Goal: Task Accomplishment & Management: Manage account settings

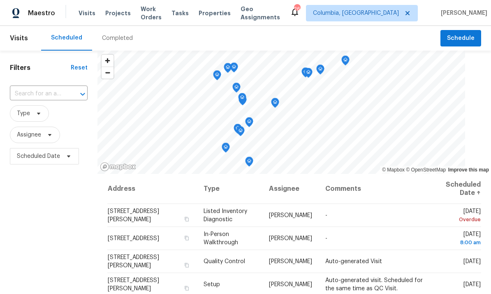
click at [214, 17] on span "Properties" at bounding box center [215, 13] width 32 height 8
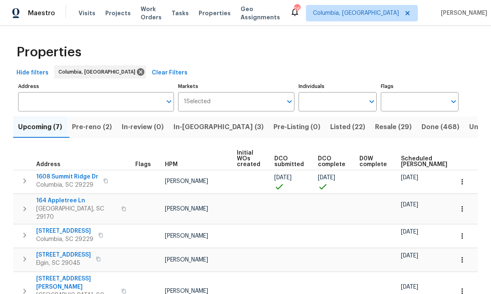
click at [199, 132] on span "In-reno (3)" at bounding box center [219, 127] width 90 height 12
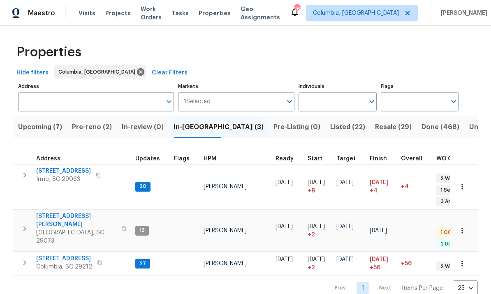
click at [62, 172] on span "[STREET_ADDRESS]" at bounding box center [63, 171] width 55 height 8
click at [462, 184] on icon "button" at bounding box center [461, 186] width 1 height 5
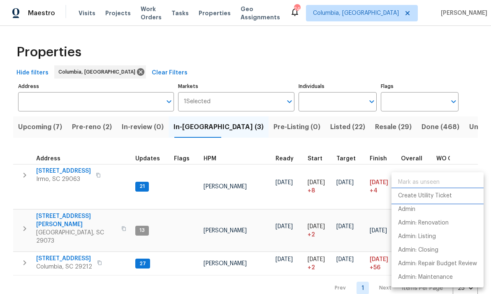
click at [435, 197] on p "Create Utility Ticket" at bounding box center [425, 196] width 54 height 9
click at [60, 214] on div at bounding box center [245, 147] width 491 height 294
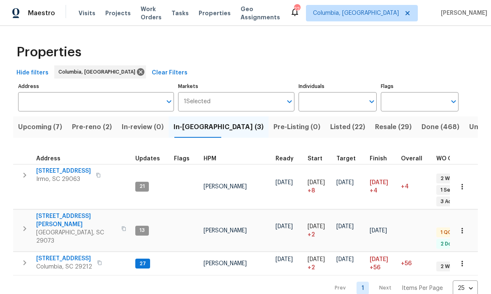
click at [60, 212] on span "112 Wesley Ct" at bounding box center [76, 220] width 80 height 16
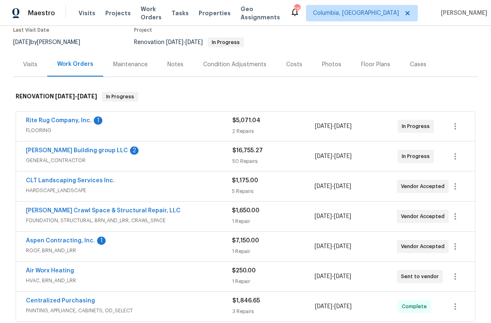
scroll to position [125, 0]
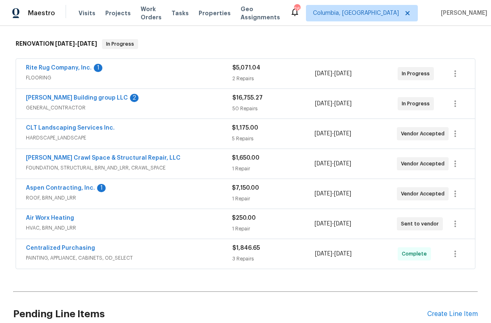
click at [76, 188] on link "Aspen Contracting, Inc." at bounding box center [60, 188] width 69 height 6
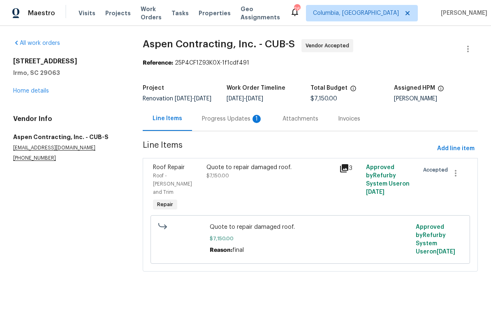
click at [217, 123] on div "Progress Updates 1" at bounding box center [232, 119] width 61 height 8
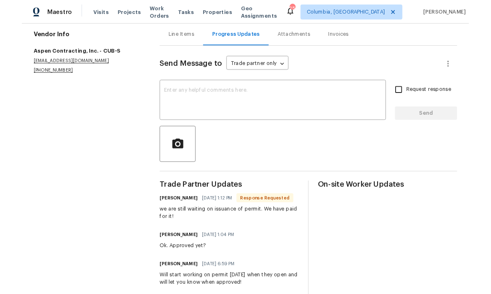
scroll to position [81, 0]
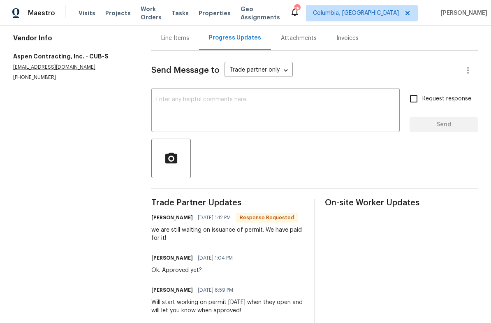
click at [277, 125] on textarea at bounding box center [275, 111] width 239 height 29
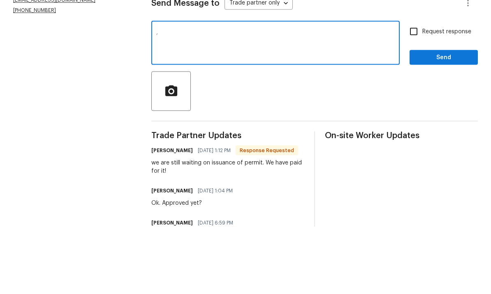
scroll to position [21, 0]
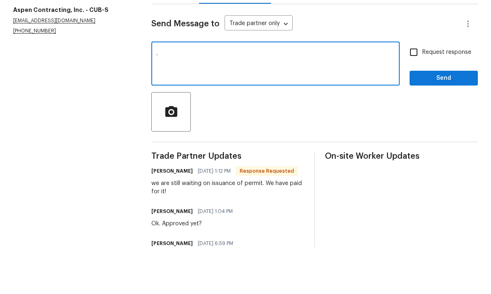
type textarea ","
type textarea "OK, thank you!"
click at [441, 117] on button "Send" at bounding box center [444, 124] width 68 height 15
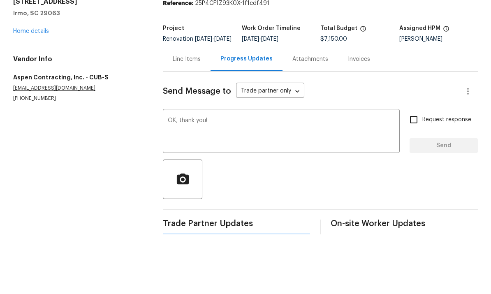
scroll to position [0, 0]
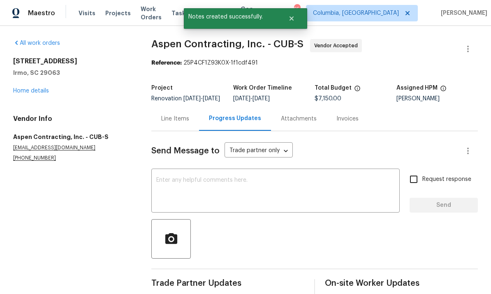
click at [35, 88] on link "Home details" at bounding box center [31, 91] width 36 height 6
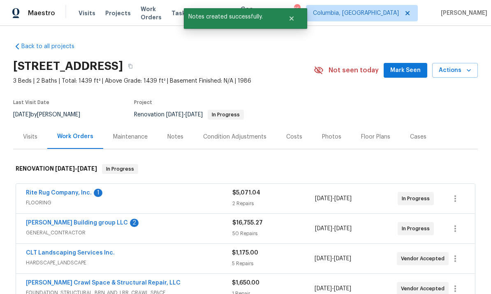
click at [69, 190] on link "Rite Rug Company, Inc." at bounding box center [59, 193] width 66 height 6
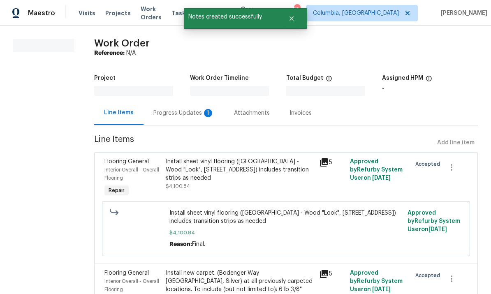
click at [177, 118] on div "Progress Updates 1" at bounding box center [184, 113] width 81 height 24
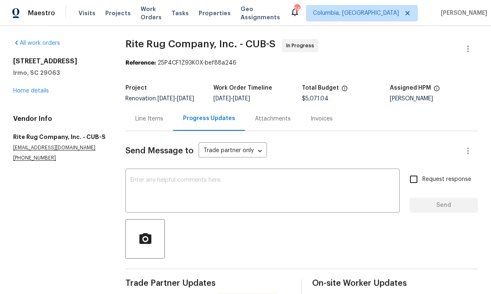
click at [27, 85] on div "[STREET_ADDRESS] Home details" at bounding box center [59, 76] width 93 height 38
click at [36, 93] on link "Home details" at bounding box center [31, 91] width 36 height 6
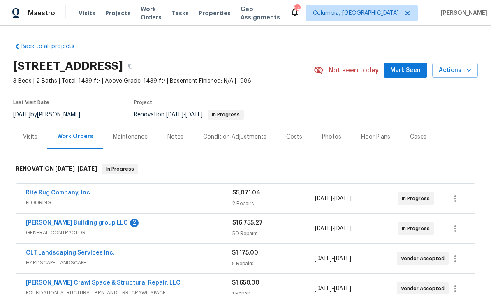
click at [80, 223] on link "[PERSON_NAME] Building group LLC" at bounding box center [77, 223] width 102 height 6
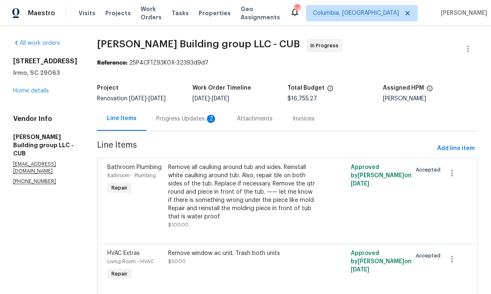
click at [167, 120] on div "Progress Updates 2" at bounding box center [186, 119] width 61 height 8
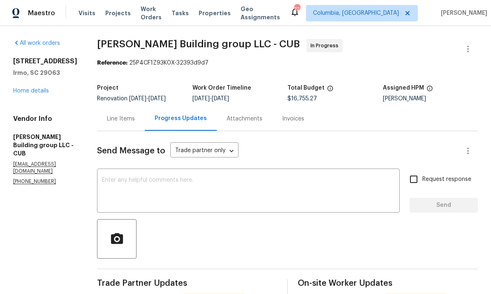
click at [33, 92] on link "Home details" at bounding box center [31, 91] width 36 height 6
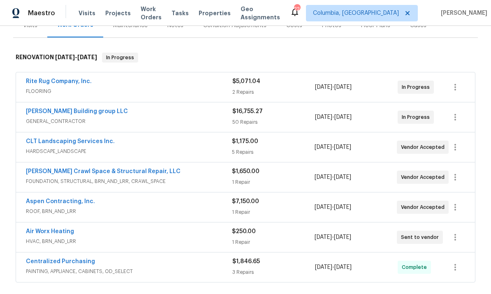
scroll to position [141, 0]
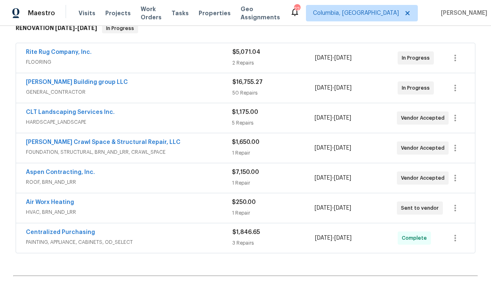
click at [122, 145] on link "[PERSON_NAME] Crawl Space & Structural Repair, LLC" at bounding box center [103, 142] width 155 height 6
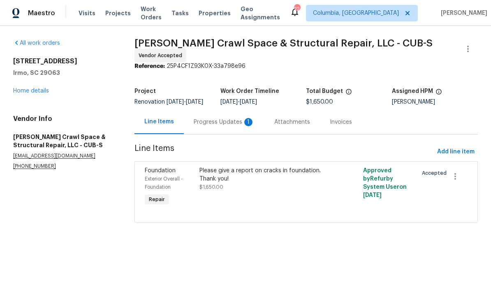
click at [214, 122] on div "Progress Updates 1" at bounding box center [224, 122] width 61 height 8
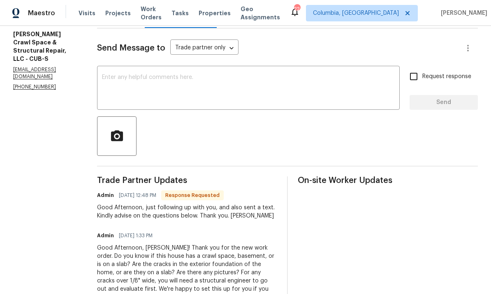
scroll to position [31, 0]
click at [206, 74] on textarea at bounding box center [248, 88] width 293 height 29
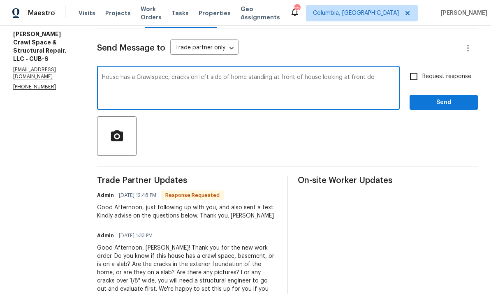
click at [346, 74] on textarea "House has a Crawlspace, cracks on left side of home standing at front of house …" at bounding box center [248, 88] width 293 height 29
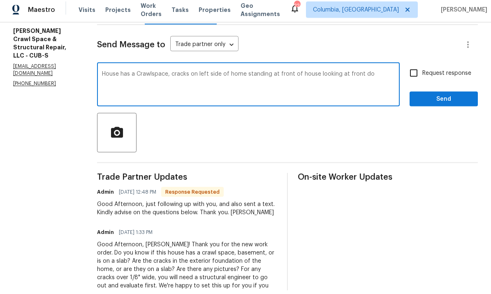
click at [352, 74] on textarea "House has a Crawlspace, cracks on left side of home standing at front of house …" at bounding box center [248, 88] width 293 height 29
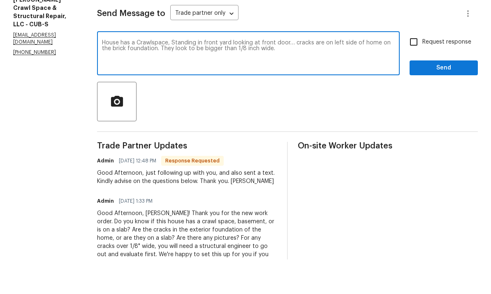
type textarea "House has a Crawlspace, Standing in front yard looking at front door… cracks ar…"
click at [445, 97] on span "Send" at bounding box center [443, 102] width 55 height 10
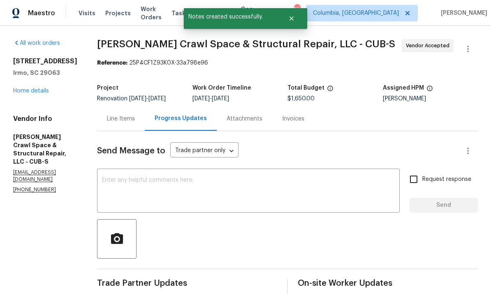
click at [135, 107] on div "Line Items" at bounding box center [121, 119] width 48 height 24
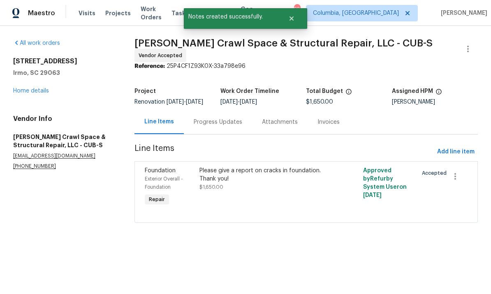
click at [30, 92] on link "Home details" at bounding box center [31, 91] width 36 height 6
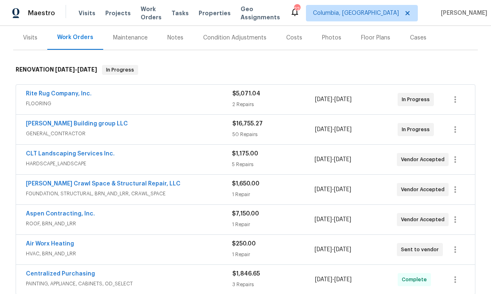
scroll to position [97, 0]
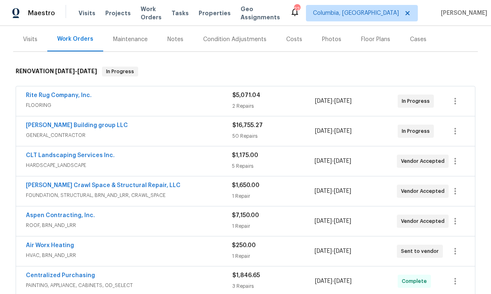
click at [72, 97] on link "Rite Rug Company, Inc." at bounding box center [59, 96] width 66 height 6
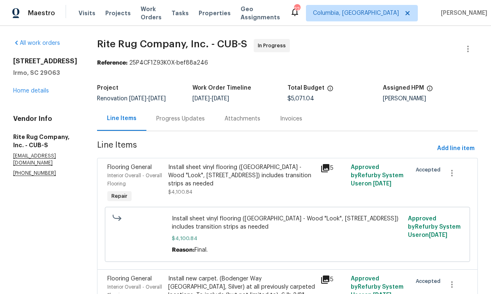
click at [182, 118] on div "Progress Updates" at bounding box center [180, 119] width 49 height 8
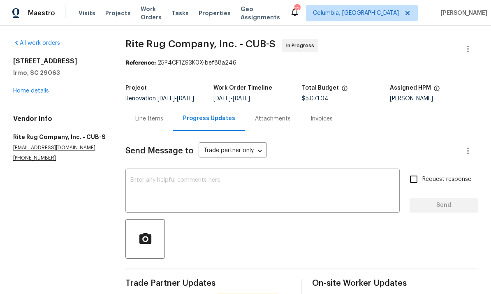
click at [206, 194] on textarea at bounding box center [262, 191] width 264 height 29
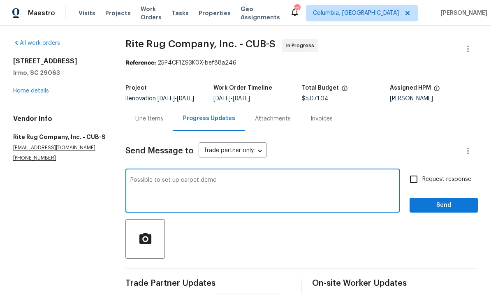
click at [193, 189] on textarea "Possible to set up carpet demo" at bounding box center [262, 191] width 264 height 29
click at [267, 189] on textarea "Possible to set up flooring demo" at bounding box center [262, 191] width 264 height 29
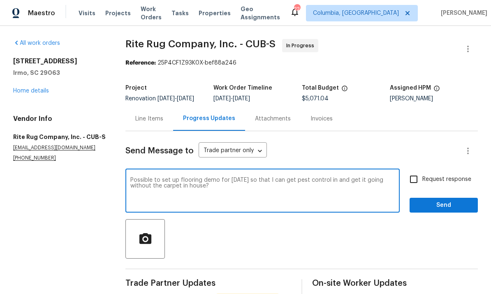
type textarea "Possible to set up flooring demo for [DATE] so that I can get pest control in a…"
click at [436, 210] on span "Send" at bounding box center [443, 205] width 55 height 10
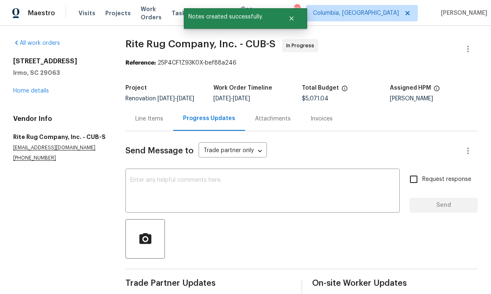
click at [24, 91] on link "Home details" at bounding box center [31, 91] width 36 height 6
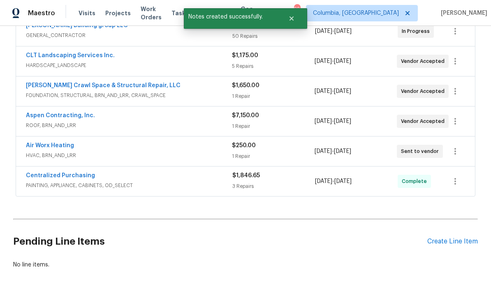
scroll to position [197, 0]
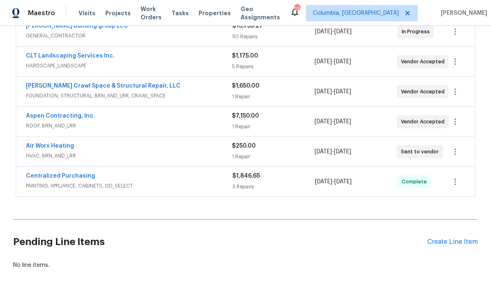
click at [448, 245] on div "Create Line Item" at bounding box center [452, 242] width 51 height 8
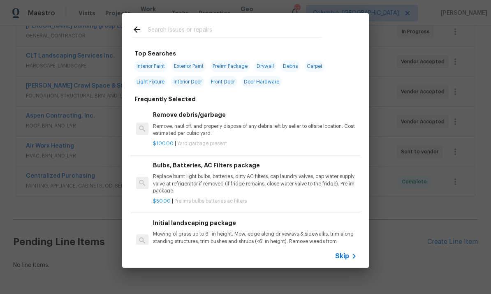
click at [178, 30] on input "text" at bounding box center [235, 31] width 174 height 12
type input "Pest"
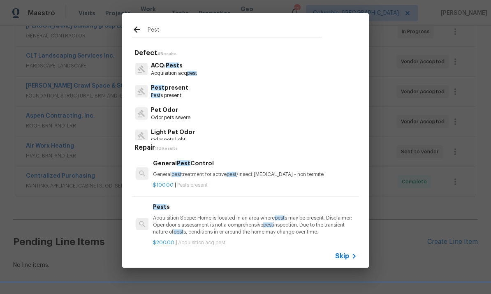
click at [185, 93] on p "Pest s present" at bounding box center [169, 95] width 37 height 7
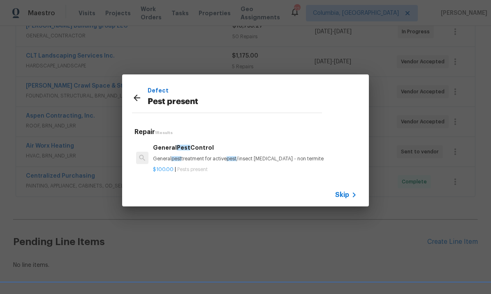
click at [206, 163] on div "$100.00 | Pests present" at bounding box center [255, 168] width 204 height 10
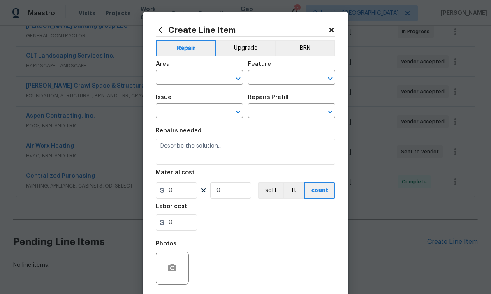
type input "Pests"
type input "Pest present"
type input "General Pest Control $100.00"
type textarea "General pest treatment for active pest/insect infestation - non termite"
type input "100"
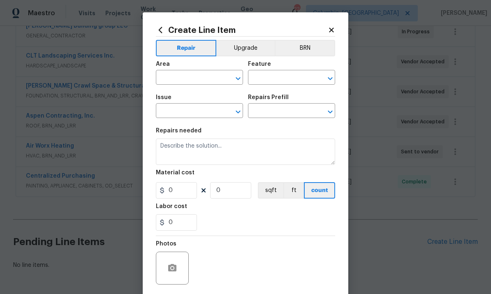
type input "1"
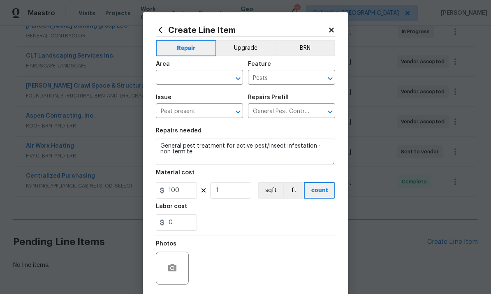
click at [190, 79] on input "text" at bounding box center [188, 78] width 64 height 13
click at [208, 111] on li "Interior Overall" at bounding box center [199, 111] width 87 height 14
type input "Interior Overall"
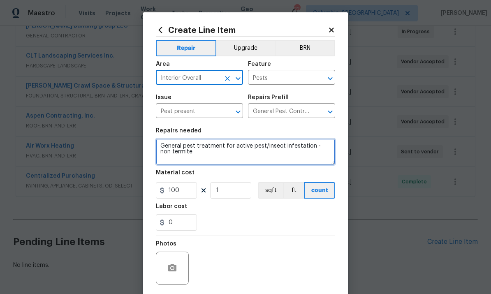
click at [181, 157] on textarea "General pest treatment for active pest/insect infestation - non termite" at bounding box center [245, 152] width 179 height 26
click at [176, 160] on textarea "General pest treatment for active pest/insect infestation - non termite" at bounding box center [245, 152] width 179 height 26
type textarea "Please treat for Fleas in home. *im working on carpet to be demo out of home to…"
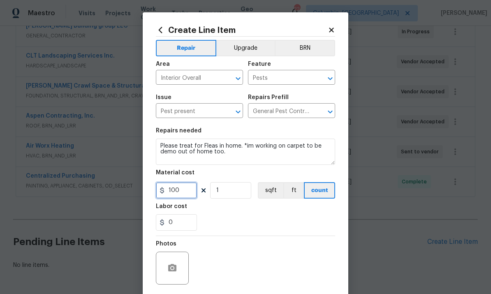
click at [176, 196] on input "100" at bounding box center [176, 190] width 41 height 16
click at [174, 191] on input "100" at bounding box center [176, 190] width 41 height 16
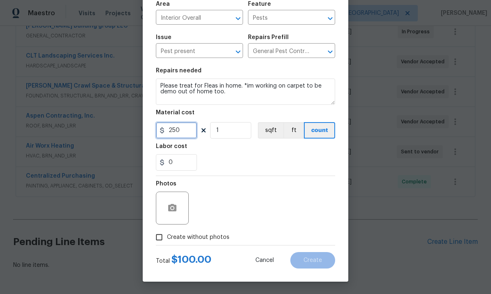
scroll to position [62, 0]
type input "250"
click at [161, 234] on input "Create without photos" at bounding box center [159, 237] width 16 height 16
checkbox input "true"
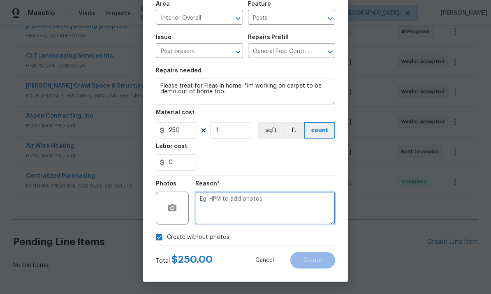
click at [238, 197] on textarea at bounding box center [265, 208] width 140 height 33
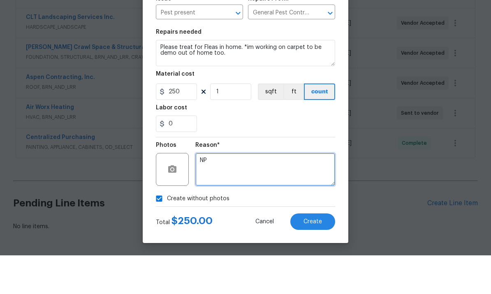
scroll to position [31, 0]
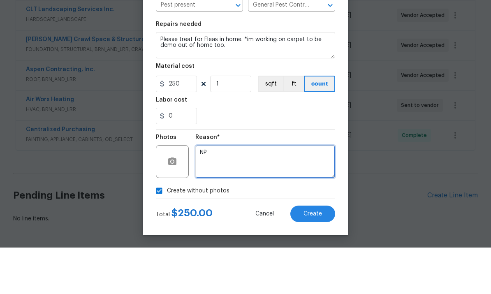
type textarea "NP"
click at [317, 252] on button "Create" at bounding box center [312, 260] width 45 height 16
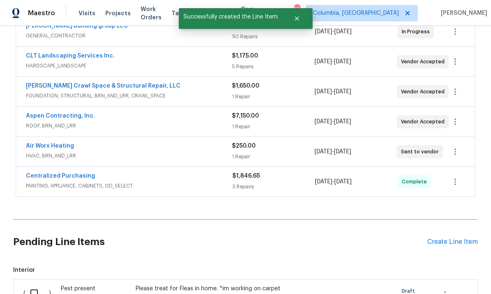
click at [39, 285] on input "checkbox" at bounding box center [36, 293] width 23 height 17
checkbox input "true"
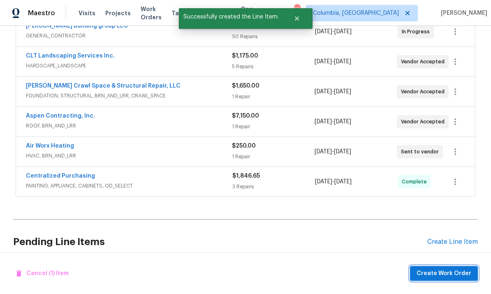
click at [453, 276] on span "Create Work Order" at bounding box center [444, 274] width 55 height 10
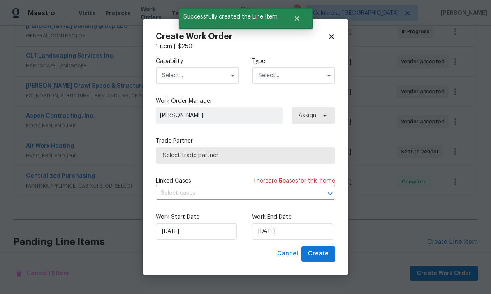
click at [195, 71] on input "text" at bounding box center [197, 75] width 83 height 16
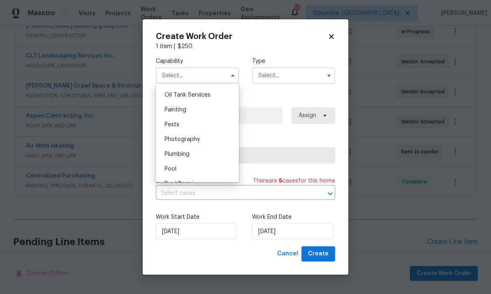
scroll to position [685, 0]
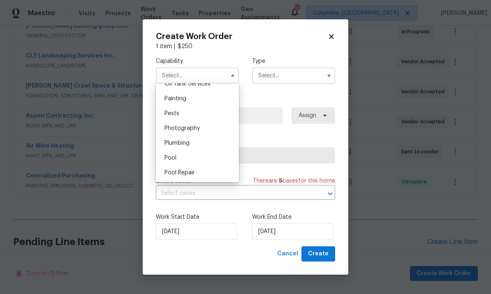
click at [191, 114] on div "Pests" at bounding box center [197, 113] width 79 height 15
type input "Pests"
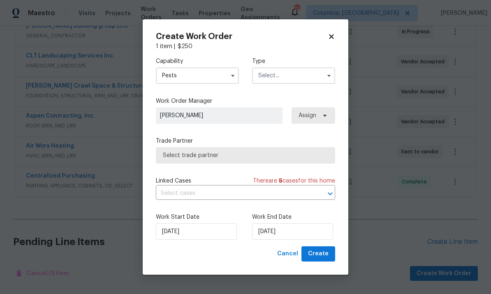
click at [294, 74] on input "text" at bounding box center [293, 75] width 83 height 16
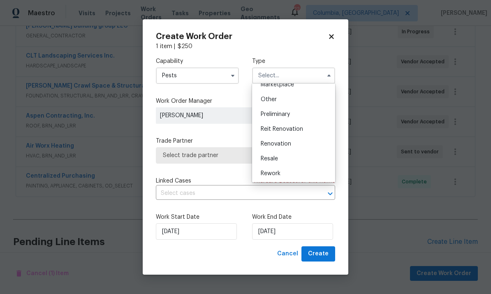
scroll to position [157, 0]
click at [285, 149] on div "Renovation" at bounding box center [293, 143] width 79 height 15
type input "Renovation"
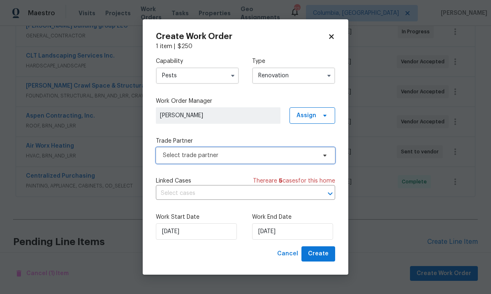
click at [280, 158] on span "Select trade partner" at bounding box center [239, 155] width 153 height 8
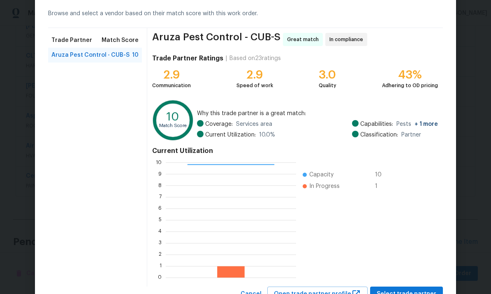
scroll to position [60, 0]
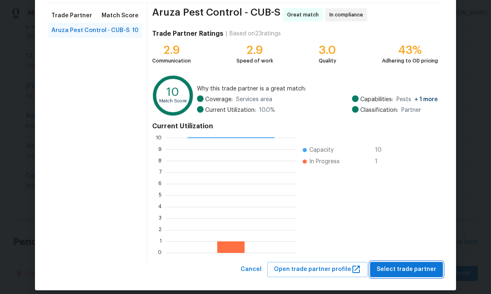
click at [397, 270] on span "Select trade partner" at bounding box center [407, 269] width 60 height 10
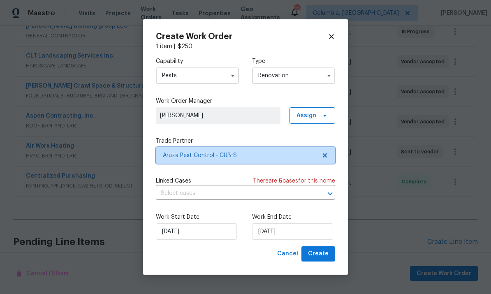
scroll to position [0, 0]
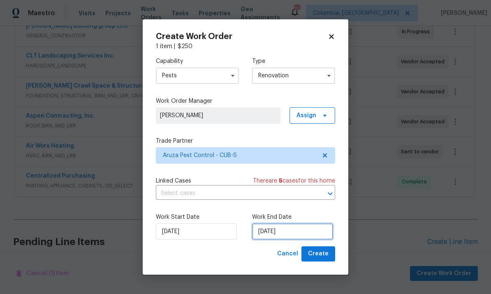
click at [293, 227] on input "[DATE]" at bounding box center [292, 231] width 81 height 16
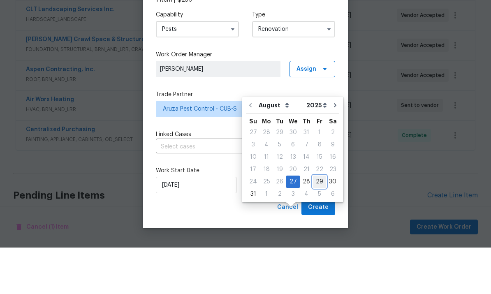
click at [317, 222] on div "29" at bounding box center [319, 228] width 13 height 12
type input "[DATE]"
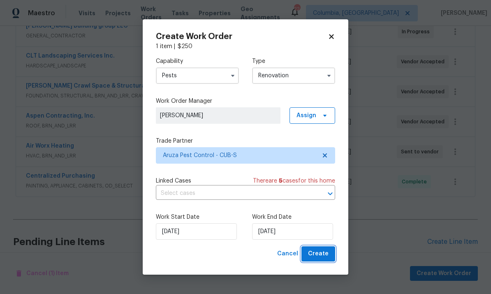
click at [321, 253] on span "Create" at bounding box center [318, 254] width 21 height 10
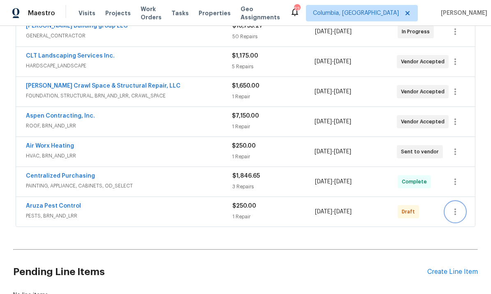
click at [460, 207] on icon "button" at bounding box center [455, 212] width 10 height 10
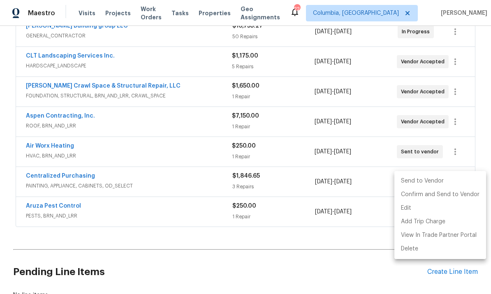
click at [414, 182] on li "Send to Vendor" at bounding box center [440, 181] width 92 height 14
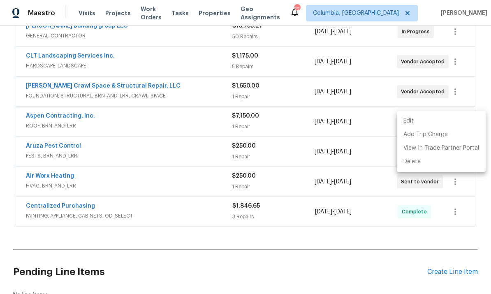
click at [252, 213] on div at bounding box center [245, 147] width 491 height 294
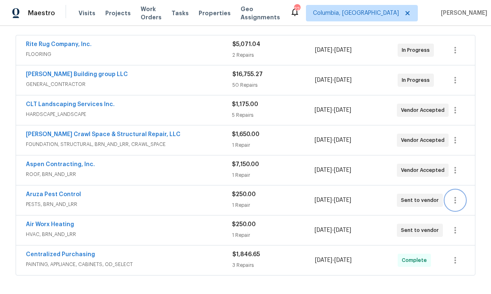
scroll to position [148, 0]
click at [64, 192] on link "Aruza Pest Control" at bounding box center [53, 195] width 55 height 6
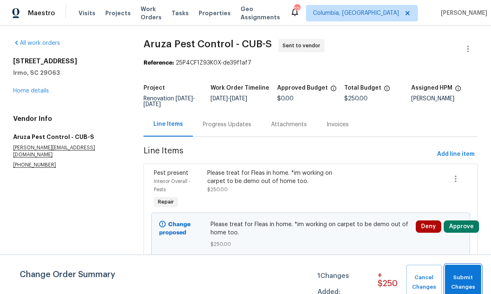
click at [458, 276] on span "Submit Changes" at bounding box center [463, 282] width 28 height 19
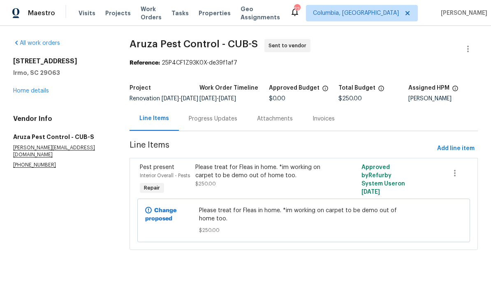
click at [222, 123] on div "Progress Updates" at bounding box center [213, 119] width 49 height 8
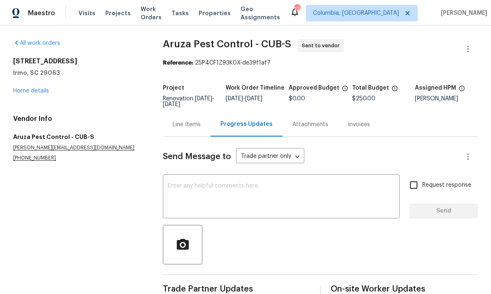
click at [249, 191] on textarea at bounding box center [281, 197] width 227 height 29
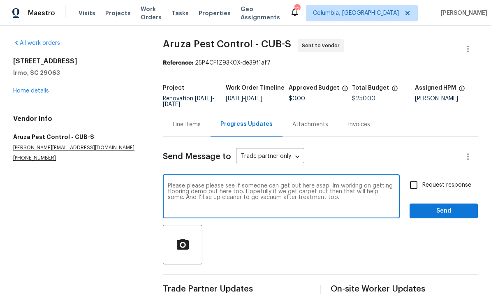
type textarea "Please please please see if someone can get out here asap. Im working on gettin…"
click at [449, 214] on span "Send" at bounding box center [443, 211] width 55 height 10
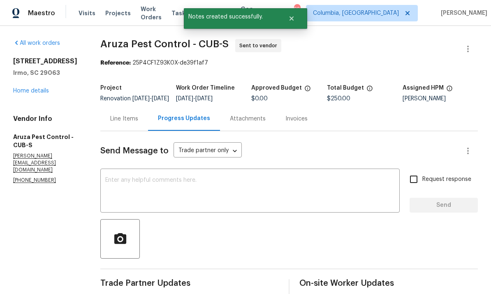
click at [41, 91] on link "Home details" at bounding box center [31, 91] width 36 height 6
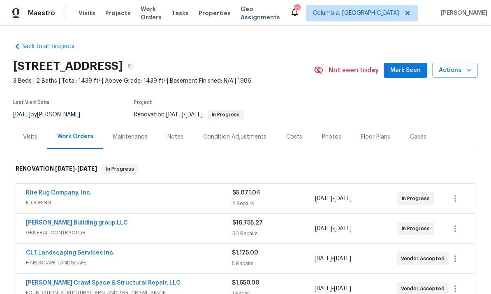
click at [182, 137] on div "Notes" at bounding box center [175, 137] width 36 height 24
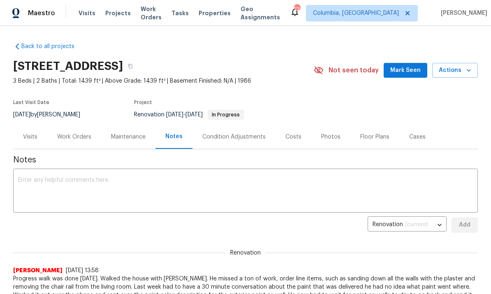
click at [220, 182] on textarea at bounding box center [245, 191] width 455 height 29
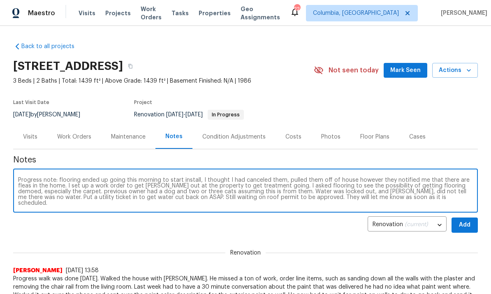
type textarea "Progress note: flooring ended up going this morning to start install, I thought…"
click at [464, 224] on span "Add" at bounding box center [464, 225] width 13 height 10
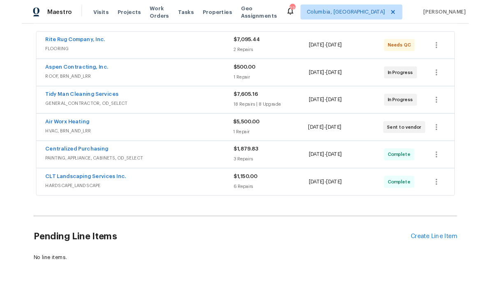
scroll to position [149, 0]
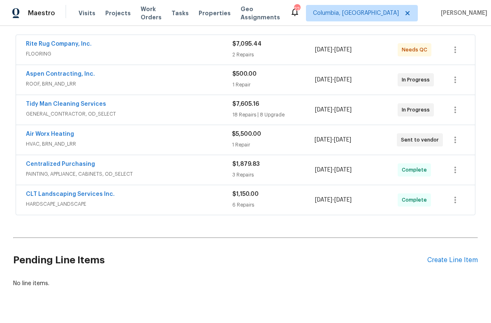
click at [83, 102] on link "Tidy Man Cleaning Services" at bounding box center [66, 104] width 80 height 6
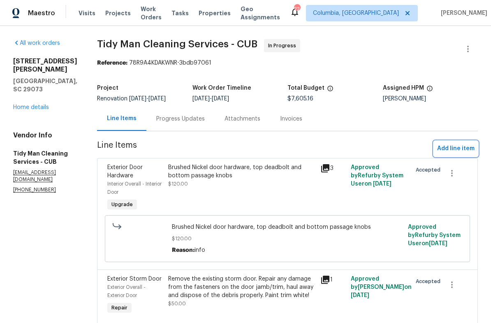
click at [458, 152] on span "Add line item" at bounding box center [455, 149] width 37 height 10
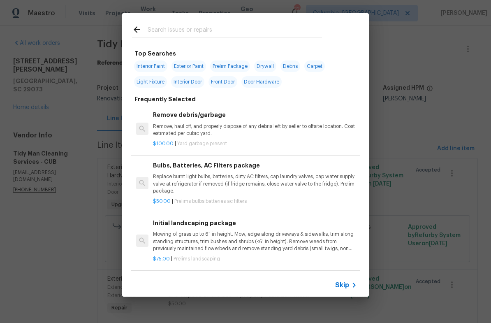
click at [194, 31] on input "text" at bounding box center [235, 31] width 174 height 12
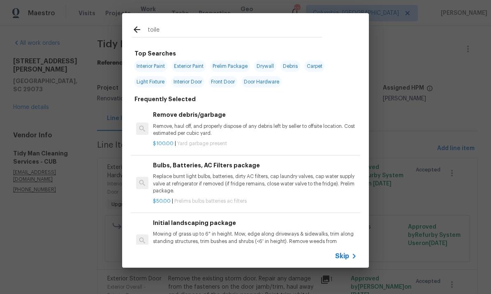
type input "toilet"
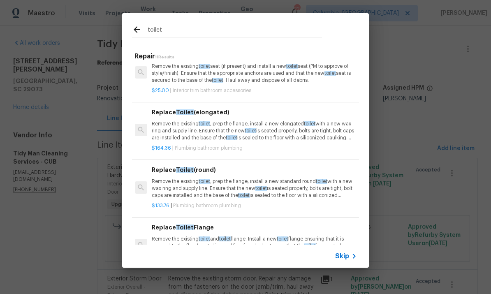
scroll to position [162, 1]
click at [234, 134] on p "Remove the existing toilet , prep the flange, install a new elongated toilet wi…" at bounding box center [254, 130] width 204 height 21
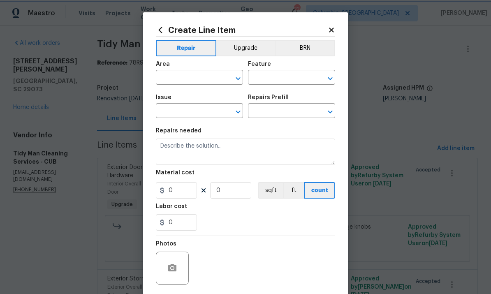
type input "Plumbing"
type input "Bathroom Plumbing"
type input "Replace Toilet (elongated) $164.36"
type textarea "Remove the existing toilet, prep the flange, install a new elongated toilet wit…"
type input "164.36"
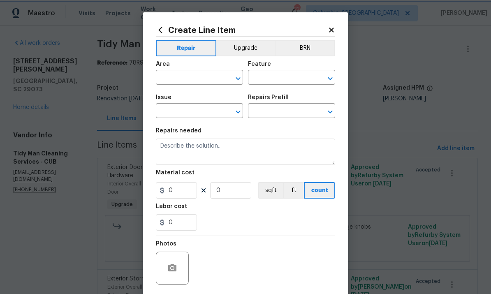
type input "1"
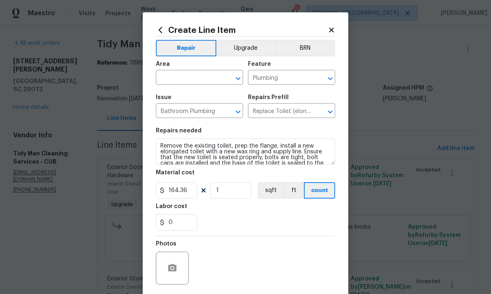
click at [201, 75] on input "text" at bounding box center [188, 78] width 64 height 13
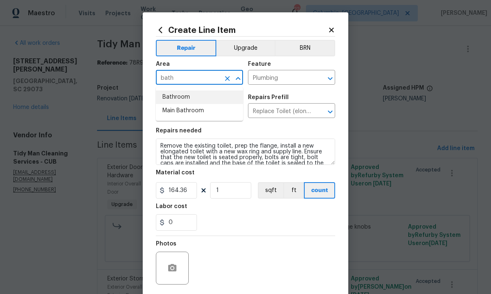
click at [205, 97] on li "Bathroom" at bounding box center [199, 97] width 87 height 14
type input "Bathroom"
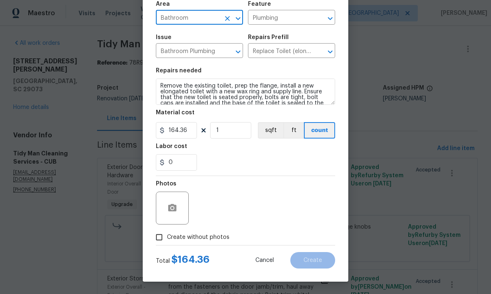
scroll to position [62, 0]
click at [159, 241] on input "Create without photos" at bounding box center [159, 237] width 16 height 16
checkbox input "true"
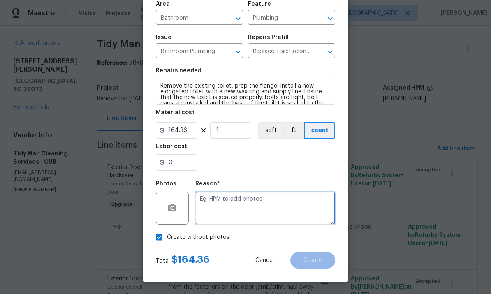
click at [254, 203] on textarea at bounding box center [265, 208] width 140 height 33
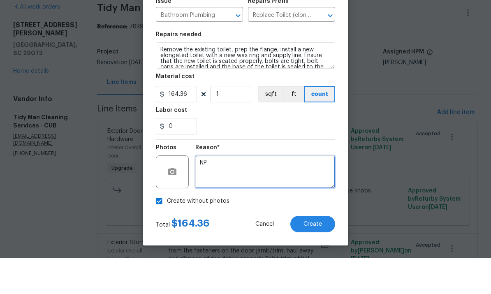
scroll to position [31, 0]
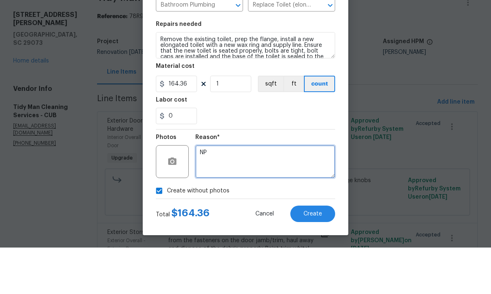
type textarea "NP"
click at [310, 257] on span "Create" at bounding box center [312, 260] width 19 height 6
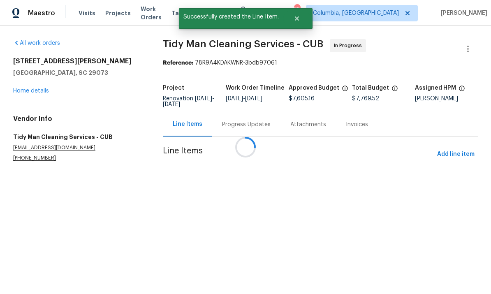
scroll to position [0, 0]
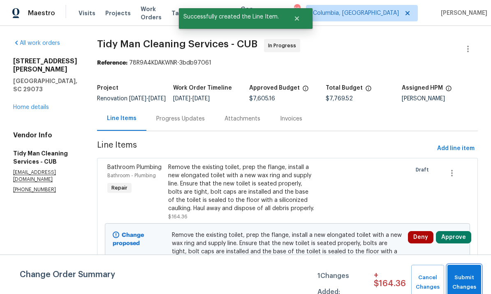
click at [461, 277] on span "Submit Changes" at bounding box center [464, 282] width 25 height 19
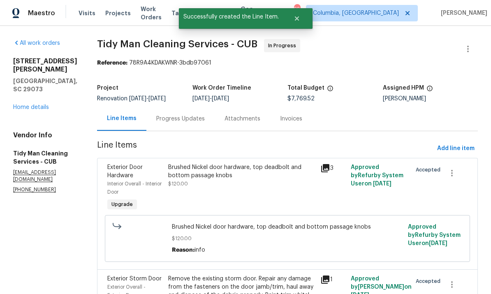
click at [38, 107] on div "All work orders 112 Wesley Ct Lexington, SC 29073 Home details Vendor Info Tidy…" at bounding box center [45, 116] width 64 height 154
click at [21, 104] on link "Home details" at bounding box center [31, 107] width 36 height 6
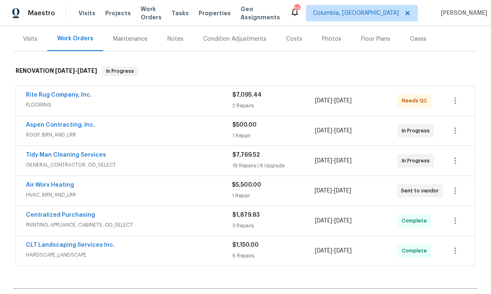
scroll to position [139, 0]
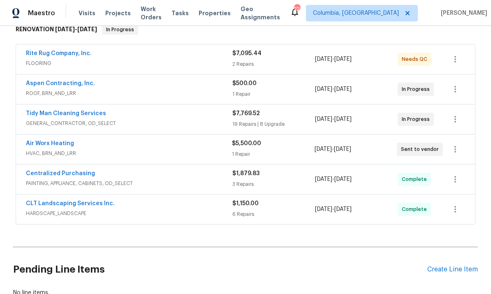
click at [452, 270] on div "Create Line Item" at bounding box center [452, 270] width 51 height 8
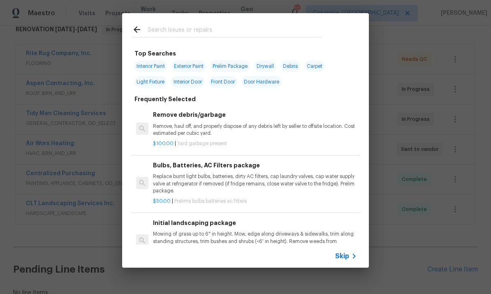
click at [192, 30] on input "text" at bounding box center [235, 31] width 174 height 12
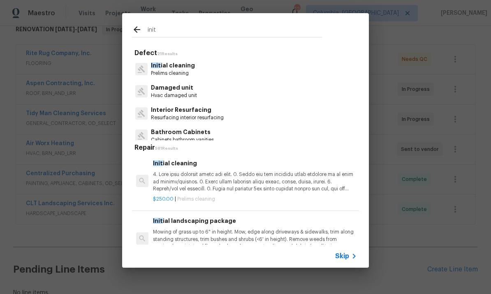
type input "init"
click at [214, 70] on div "Init ial cleaning Prelims cleaning" at bounding box center [245, 69] width 227 height 22
click at [205, 70] on div "Init ial cleaning Prelims cleaning" at bounding box center [245, 69] width 227 height 22
click at [186, 69] on p "Init ial cleaning" at bounding box center [173, 65] width 44 height 9
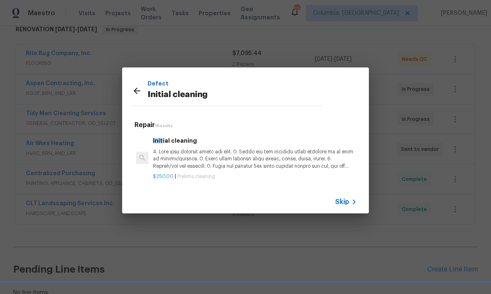
click at [215, 158] on p at bounding box center [255, 158] width 204 height 21
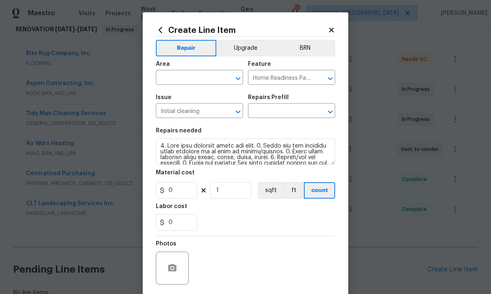
type input "Initial cleaning $250.00"
type input "250"
click at [195, 77] on input "text" at bounding box center [188, 78] width 64 height 13
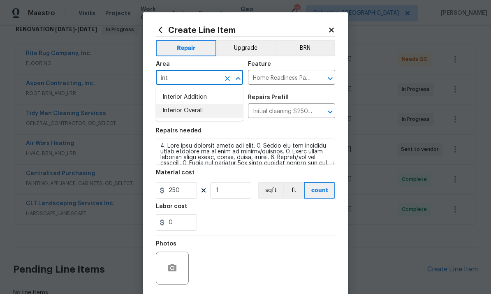
click at [199, 113] on li "Interior Overall" at bounding box center [199, 111] width 87 height 14
type input "Interior Overall"
click at [185, 194] on input "250" at bounding box center [176, 190] width 41 height 16
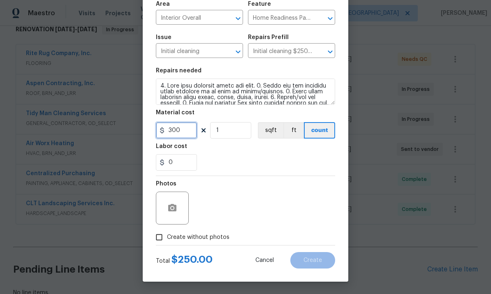
scroll to position [62, 0]
type input "300"
click at [160, 242] on input "Create without photos" at bounding box center [159, 237] width 16 height 16
checkbox input "true"
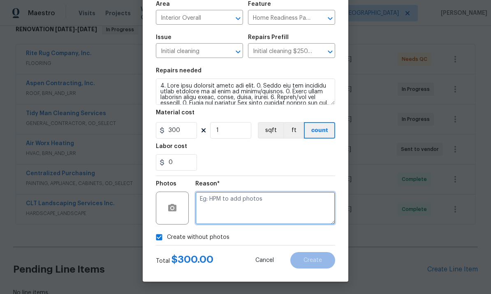
click at [257, 206] on textarea at bounding box center [265, 208] width 140 height 33
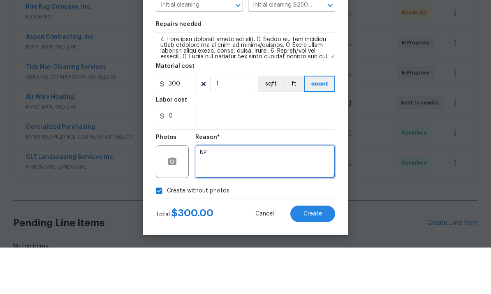
type textarea "NP"
click at [312, 257] on span "Create" at bounding box center [312, 260] width 19 height 6
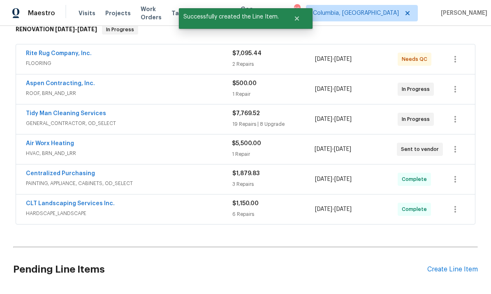
checkbox input "true"
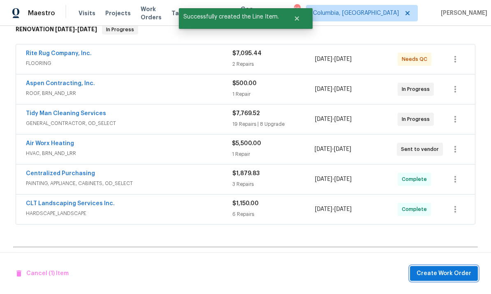
click at [449, 280] on button "Create Work Order" at bounding box center [444, 273] width 68 height 15
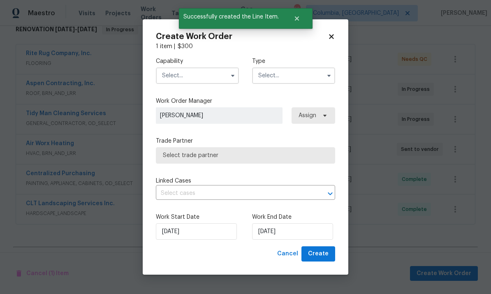
click at [201, 77] on input "text" at bounding box center [197, 75] width 83 height 16
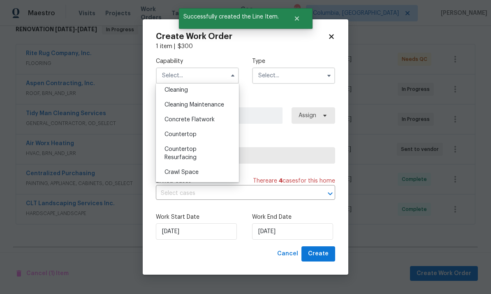
scroll to position [123, 0]
click at [199, 93] on div "Cleaning" at bounding box center [197, 88] width 79 height 15
type input "Cleaning"
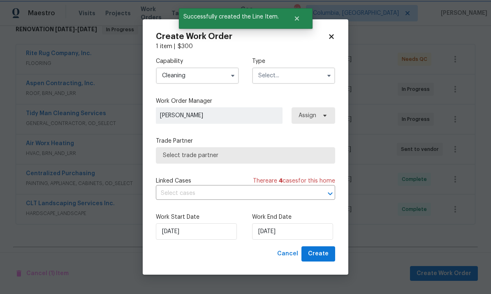
scroll to position [104, 0]
click at [291, 82] on input "text" at bounding box center [293, 75] width 83 height 16
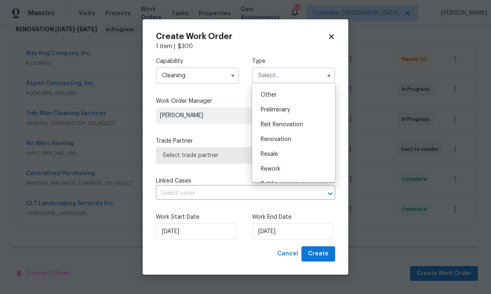
scroll to position [161, 0]
click at [288, 140] on span "Renovation" at bounding box center [276, 139] width 30 height 6
type input "Renovation"
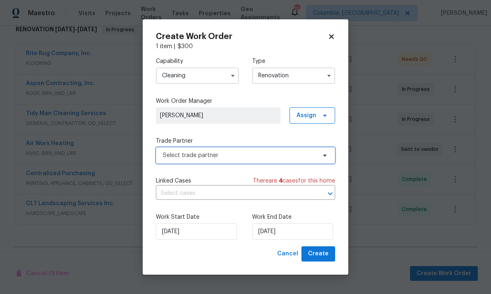
click at [239, 160] on span "Select trade partner" at bounding box center [245, 155] width 179 height 16
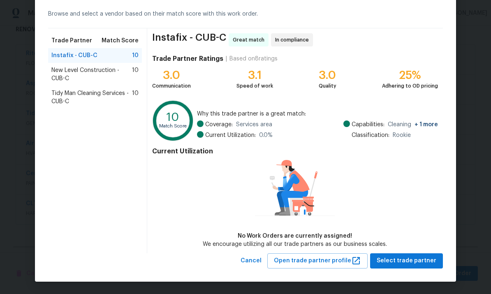
scroll to position [35, 0]
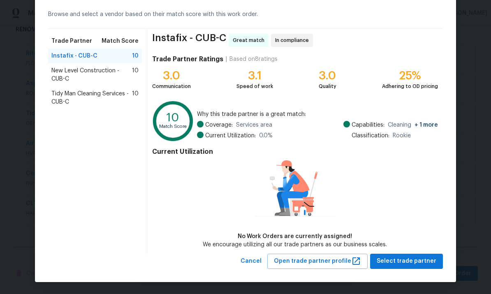
click at [95, 100] on span "Tidy Man Cleaning Services - CUB-C" at bounding box center [91, 98] width 81 height 16
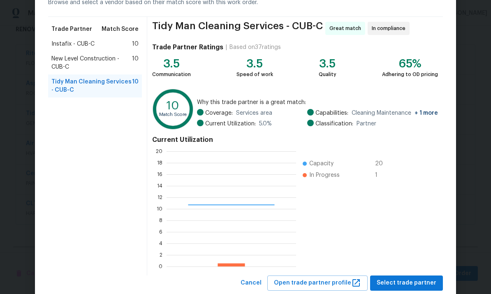
scroll to position [49, 0]
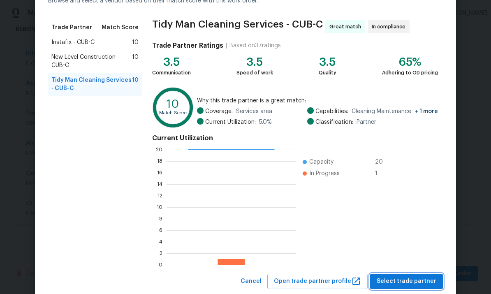
click at [399, 283] on span "Select trade partner" at bounding box center [407, 281] width 60 height 10
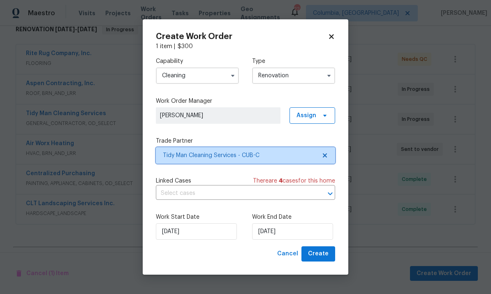
scroll to position [0, 0]
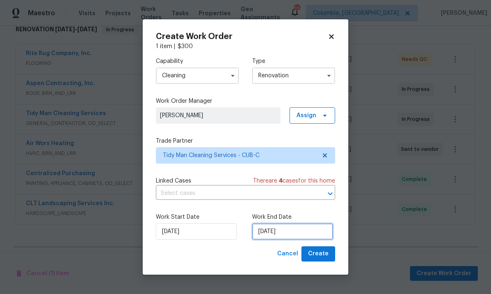
click at [305, 233] on input "[DATE]" at bounding box center [292, 231] width 81 height 16
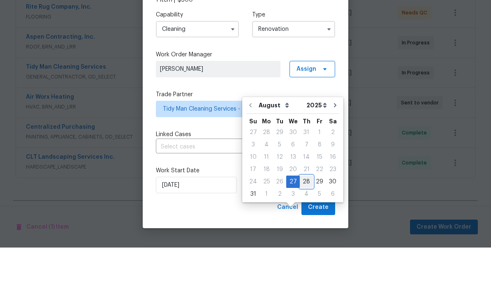
click at [303, 222] on div "28" at bounding box center [306, 228] width 13 height 12
type input "[DATE]"
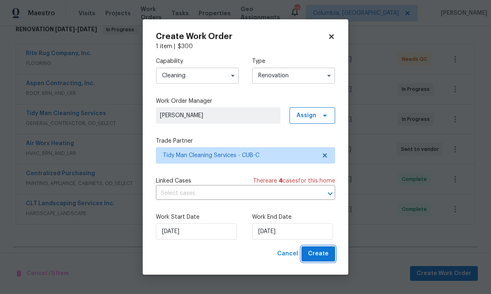
click at [322, 255] on span "Create" at bounding box center [318, 254] width 21 height 10
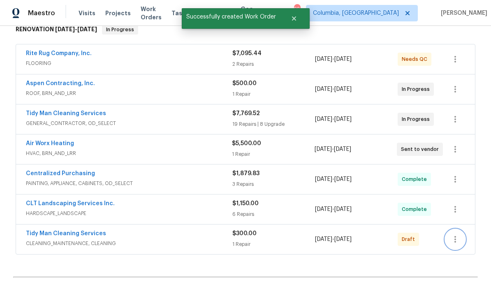
click at [451, 234] on icon "button" at bounding box center [455, 239] width 10 height 10
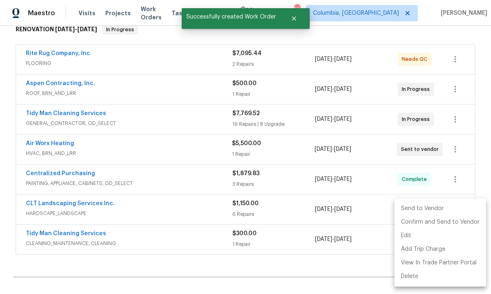
click at [417, 213] on li "Send to Vendor" at bounding box center [440, 209] width 92 height 14
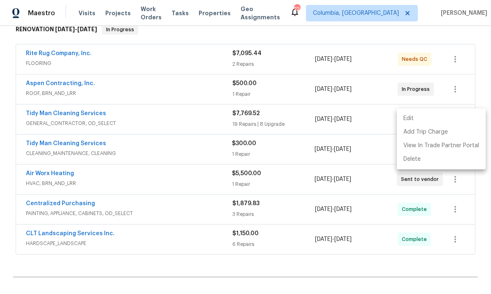
click at [44, 18] on div at bounding box center [245, 147] width 491 height 294
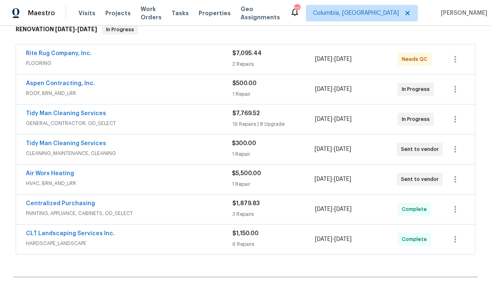
click at [68, 51] on link "Rite Rug Company, Inc." at bounding box center [59, 54] width 66 height 6
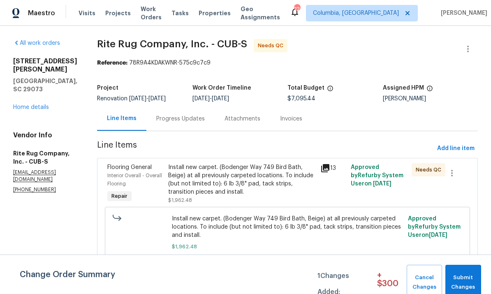
click at [279, 175] on div "Install new carpet. (Bodenger Way 749 Bird Bath, Beige) at all previously carpe…" at bounding box center [241, 179] width 147 height 33
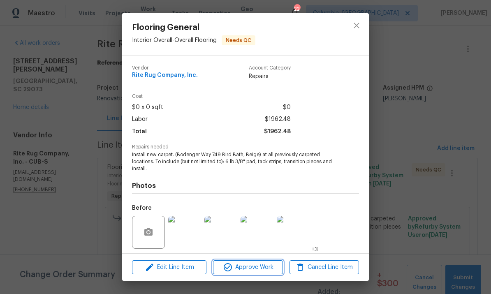
click at [252, 266] on span "Approve Work" at bounding box center [247, 267] width 65 height 10
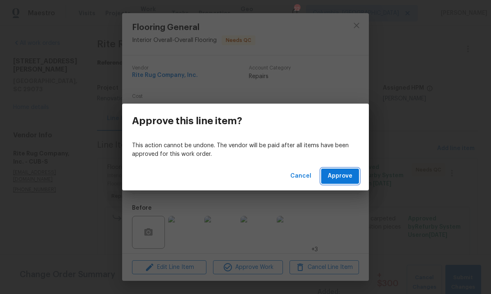
click at [339, 182] on button "Approve" at bounding box center [340, 176] width 38 height 15
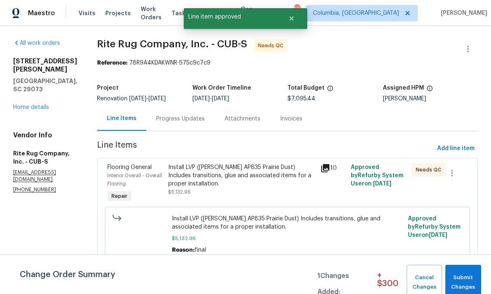
click at [272, 184] on div "Install LVP (Knighton AP835 Prairie Dust) Includes transitions, glue and associ…" at bounding box center [241, 175] width 147 height 25
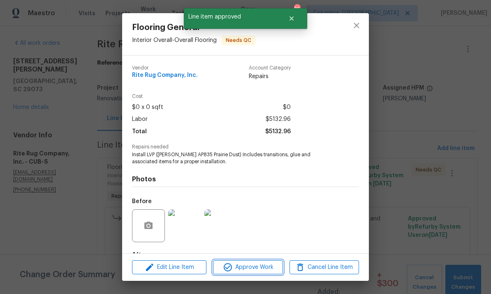
click at [255, 266] on span "Approve Work" at bounding box center [247, 267] width 65 height 10
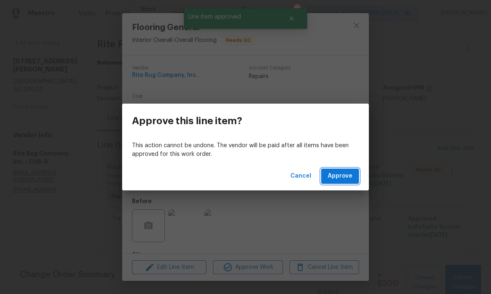
click at [345, 182] on button "Approve" at bounding box center [340, 176] width 38 height 15
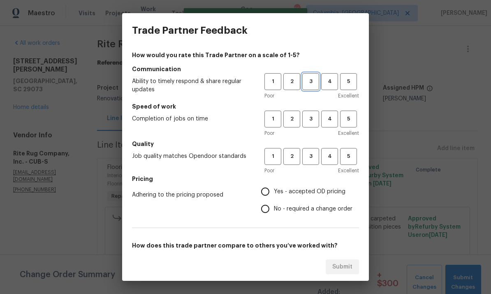
click at [314, 85] on span "3" at bounding box center [310, 81] width 15 height 9
click at [315, 123] on span "3" at bounding box center [310, 118] width 15 height 9
click at [312, 155] on span "3" at bounding box center [310, 156] width 15 height 9
click at [268, 187] on input "Yes - accepted OD pricing" at bounding box center [265, 191] width 17 height 17
radio input "true"
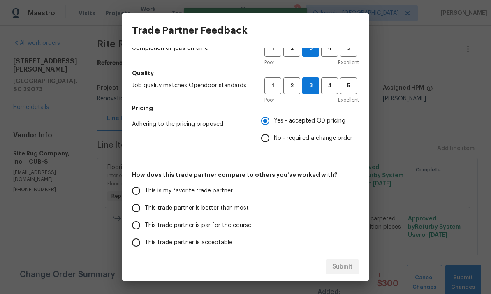
scroll to position [70, 0]
click at [139, 226] on input "This trade partner is par for the course" at bounding box center [135, 225] width 17 height 17
click at [351, 273] on button "Submit" at bounding box center [342, 266] width 33 height 15
radio input "true"
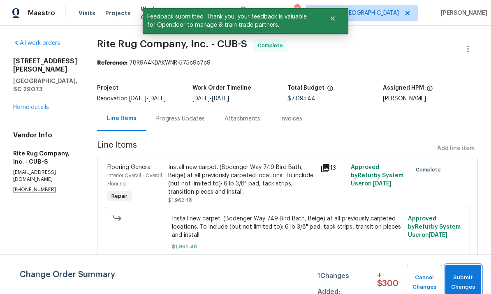
click at [459, 291] on span "Submit Changes" at bounding box center [463, 282] width 28 height 19
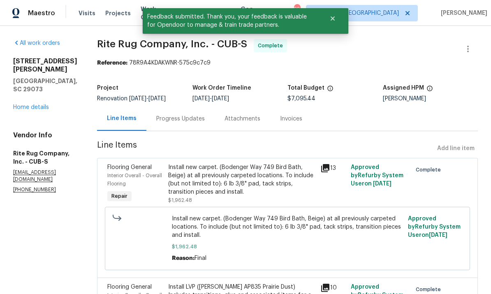
click at [34, 104] on link "Home details" at bounding box center [31, 107] width 36 height 6
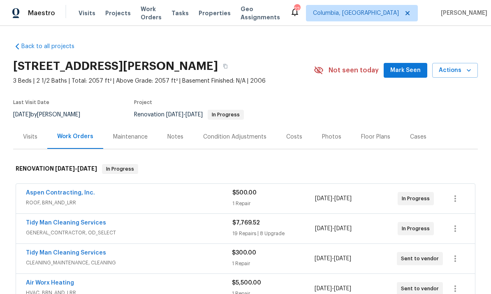
click at [177, 141] on div "Notes" at bounding box center [175, 137] width 16 height 8
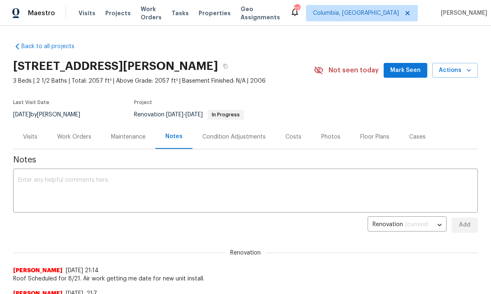
click at [78, 134] on div "Work Orders" at bounding box center [74, 137] width 34 height 8
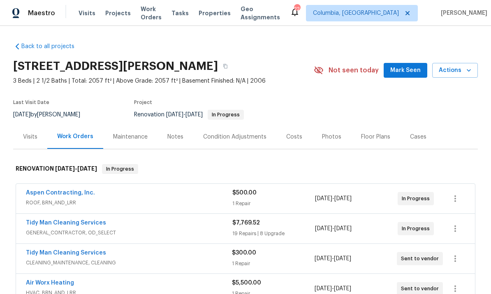
click at [81, 194] on link "Aspen Contracting, Inc." at bounding box center [60, 193] width 69 height 6
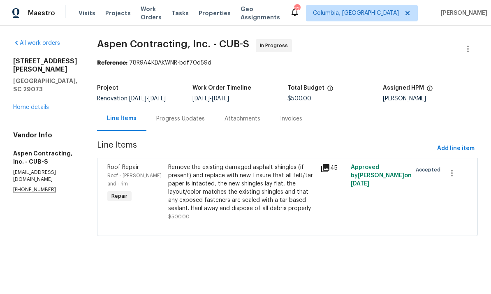
click at [226, 194] on div "Remove the existing damaged asphalt shingles (if present) and replace with new.…" at bounding box center [241, 187] width 147 height 49
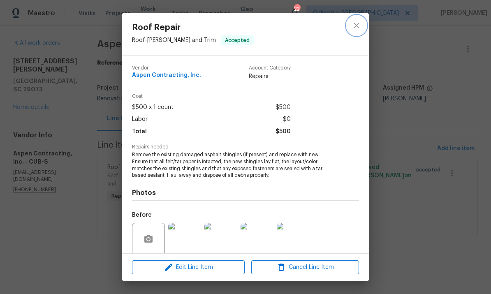
click at [359, 31] on button "close" at bounding box center [357, 26] width 20 height 20
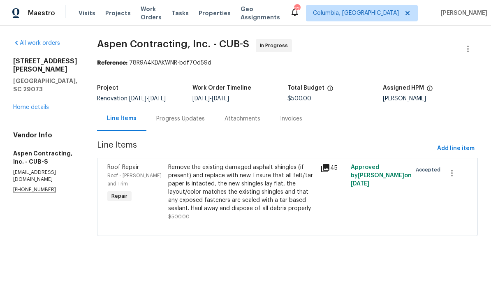
click at [186, 129] on div "Progress Updates" at bounding box center [180, 119] width 68 height 24
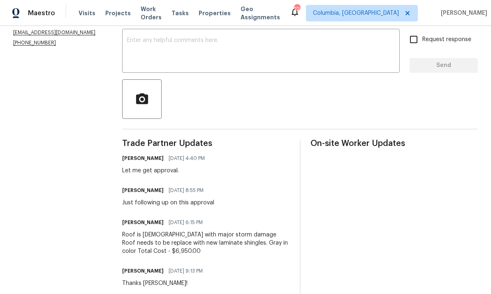
scroll to position [146, 0]
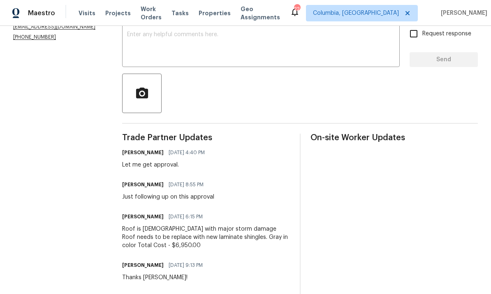
click at [241, 93] on div at bounding box center [300, 93] width 356 height 39
click at [253, 50] on textarea at bounding box center [261, 46] width 268 height 29
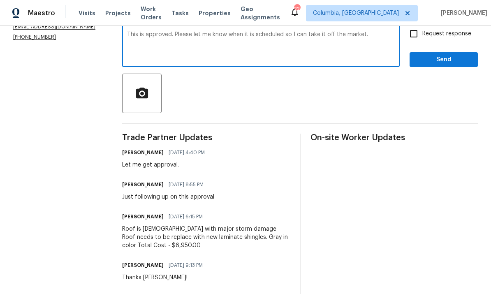
type textarea "This is approved. Please let me know when it is scheduled so I can take it off …"
click at [454, 65] on span "Send" at bounding box center [443, 60] width 55 height 10
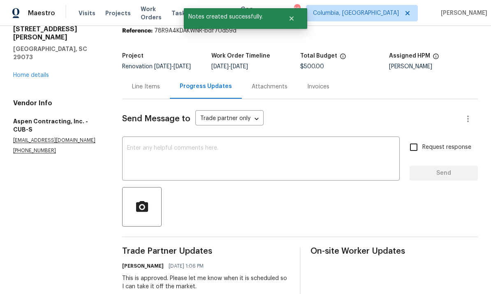
scroll to position [35, 0]
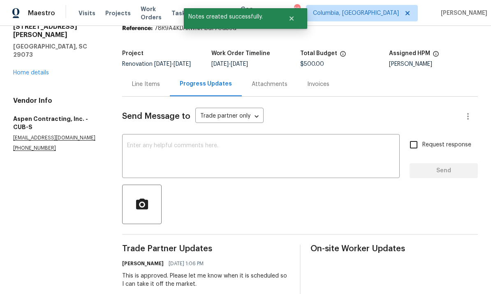
click at [150, 88] on div "Line Items" at bounding box center [146, 84] width 28 height 8
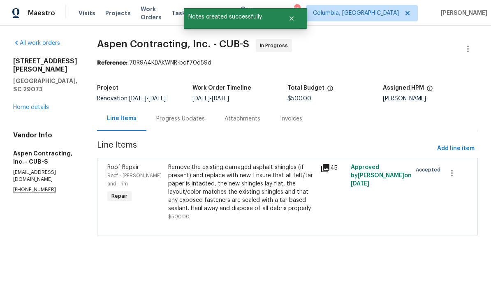
click at [236, 188] on div "Remove the existing damaged asphalt shingles (if present) and replace with new.…" at bounding box center [241, 187] width 147 height 49
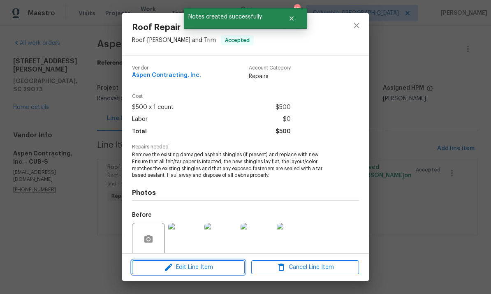
click at [187, 266] on span "Edit Line Item" at bounding box center [188, 267] width 108 height 10
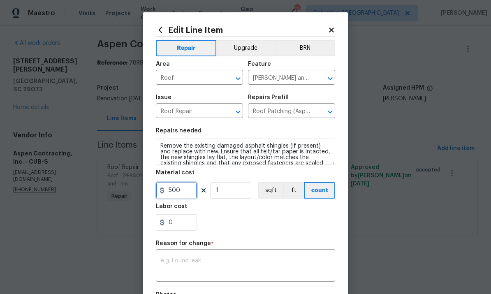
click at [188, 194] on input "500" at bounding box center [176, 190] width 41 height 16
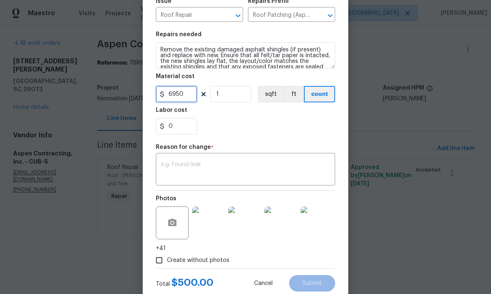
scroll to position [97, 0]
type input "6950"
click at [227, 169] on textarea at bounding box center [245, 169] width 169 height 17
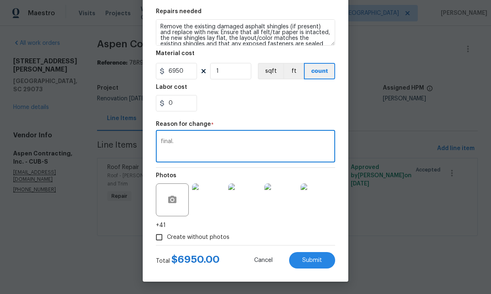
scroll to position [121, 0]
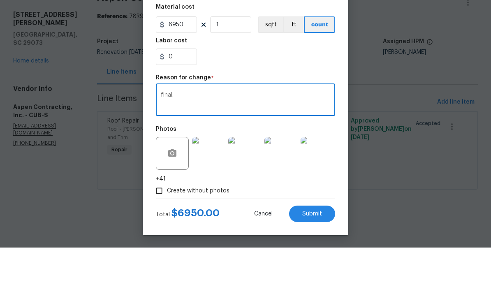
type textarea "final."
click at [311, 257] on span "Submit" at bounding box center [312, 260] width 20 height 6
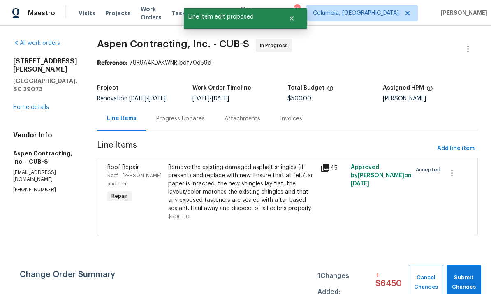
scroll to position [0, 0]
click at [467, 276] on span "Submit Changes" at bounding box center [464, 282] width 26 height 19
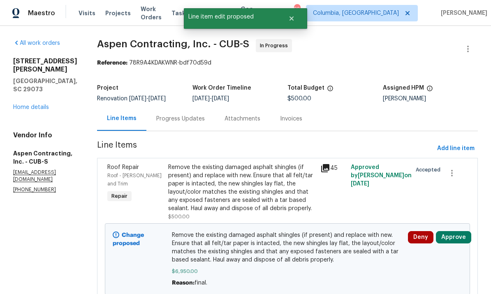
click at [458, 237] on button "Approve" at bounding box center [453, 237] width 35 height 12
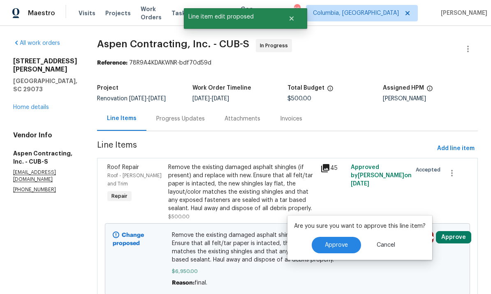
click at [290, 147] on span "Line Items" at bounding box center [265, 148] width 337 height 15
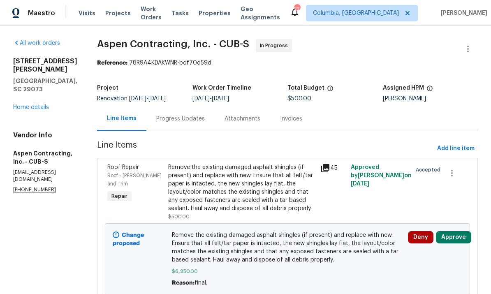
click at [182, 119] on div "Progress Updates" at bounding box center [180, 119] width 49 height 8
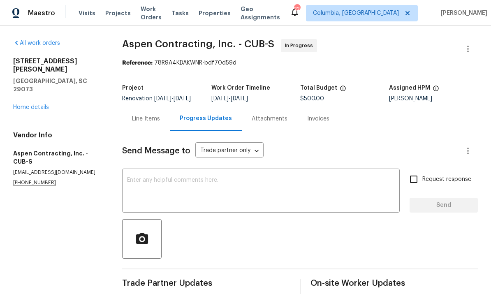
click at [35, 104] on link "Home details" at bounding box center [31, 107] width 36 height 6
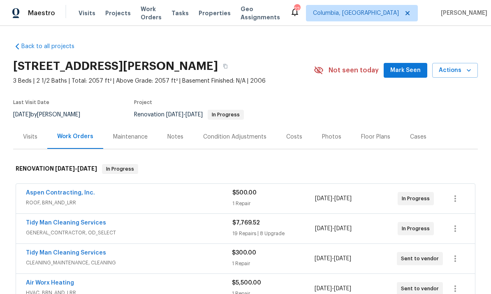
click at [176, 140] on div "Notes" at bounding box center [175, 137] width 16 height 8
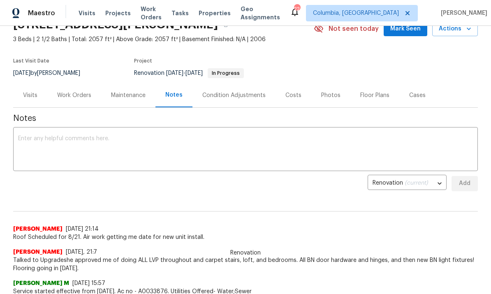
scroll to position [47, 0]
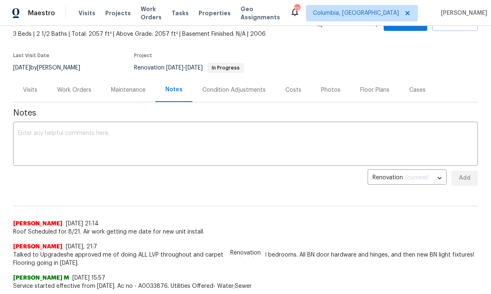
click at [215, 153] on textarea at bounding box center [245, 144] width 455 height 29
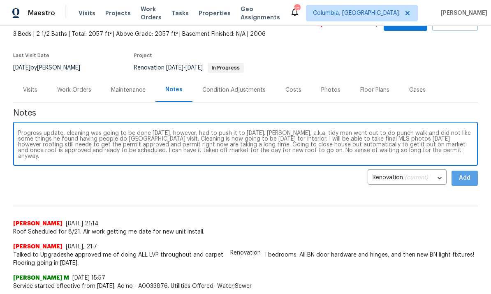
type textarea "Progress update, cleaning was going to be done today, however, had to push it t…"
click at [465, 181] on span "Add" at bounding box center [464, 178] width 13 height 10
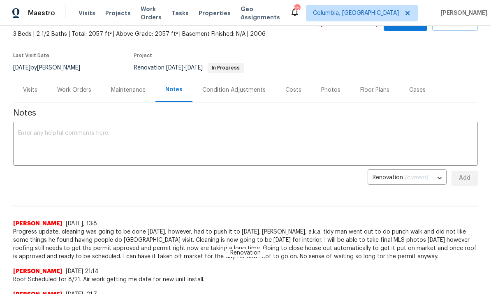
click at [74, 90] on div "Work Orders" at bounding box center [74, 90] width 34 height 8
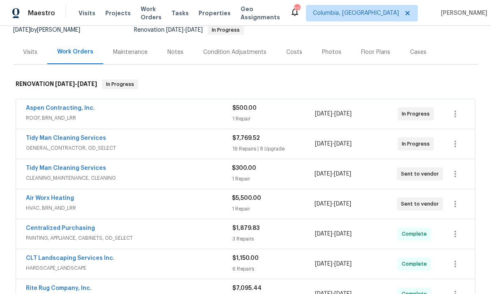
scroll to position [83, 0]
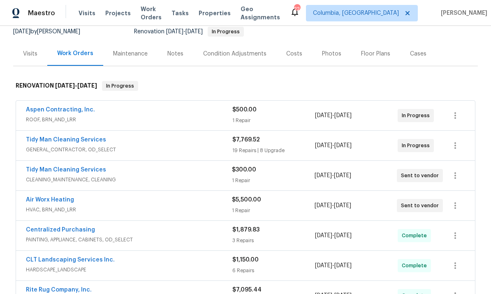
click at [59, 201] on link "Air Worx Heating" at bounding box center [50, 200] width 48 height 6
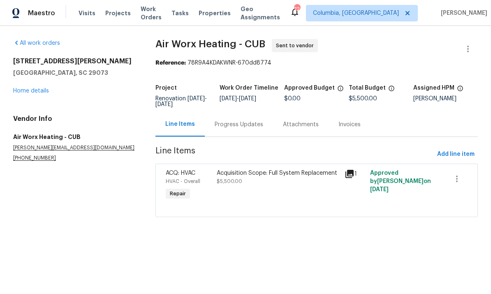
click at [241, 124] on div "Progress Updates" at bounding box center [239, 124] width 49 height 8
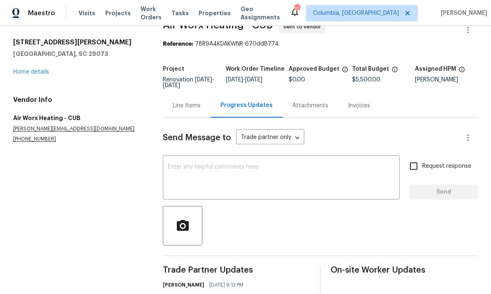
scroll to position [31, 0]
click at [183, 102] on div "Line Items" at bounding box center [187, 106] width 28 height 8
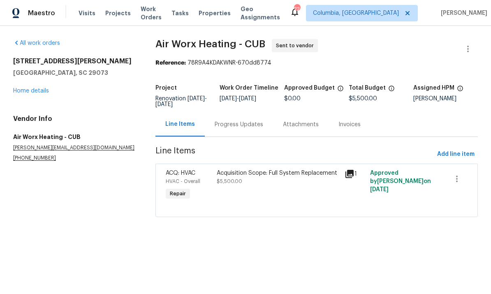
click at [37, 93] on link "Home details" at bounding box center [31, 91] width 36 height 6
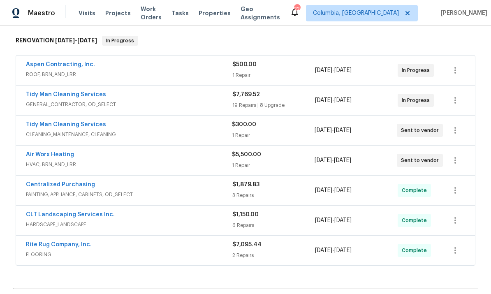
scroll to position [129, 0]
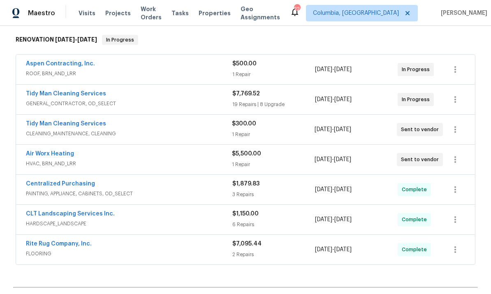
click at [78, 244] on link "Rite Rug Company, Inc." at bounding box center [59, 244] width 66 height 6
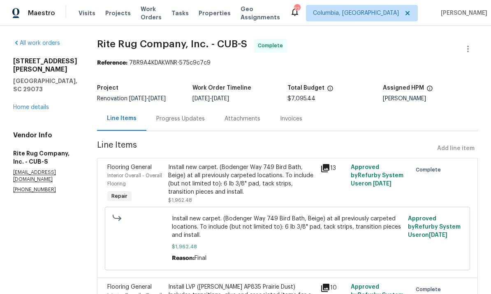
click at [190, 120] on div "Progress Updates" at bounding box center [180, 119] width 49 height 8
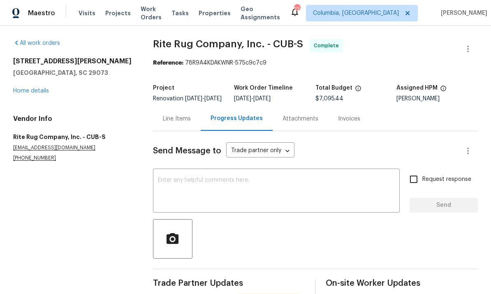
click at [35, 99] on div "All work orders 112 Wesley Ct Lexington, SC 29073 Home details Vendor Info Rite…" at bounding box center [73, 100] width 120 height 123
click at [39, 88] on link "Home details" at bounding box center [31, 91] width 36 height 6
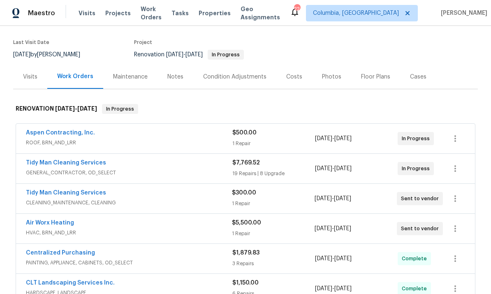
scroll to position [94, 0]
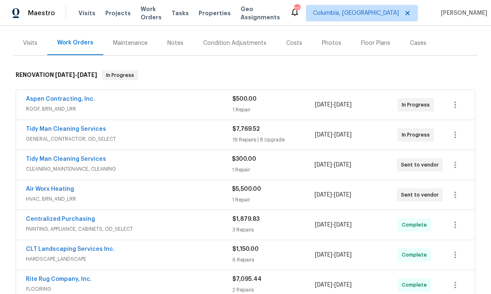
click at [47, 188] on link "Air Worx Heating" at bounding box center [50, 189] width 48 height 6
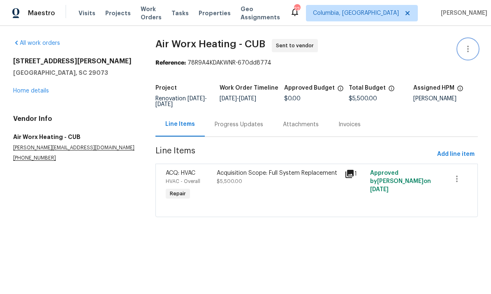
click at [472, 48] on icon "button" at bounding box center [468, 49] width 10 height 10
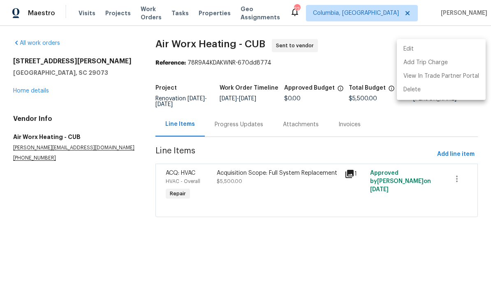
click at [408, 49] on li "Edit" at bounding box center [441, 49] width 89 height 14
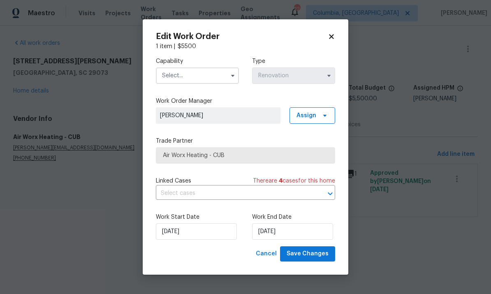
click at [208, 76] on input "text" at bounding box center [197, 75] width 83 height 16
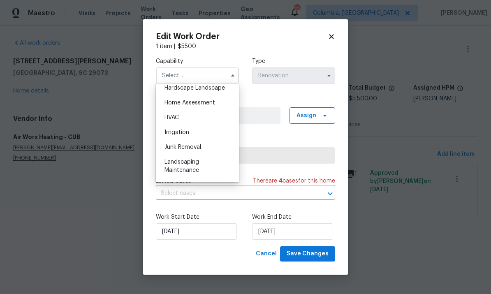
scroll to position [472, 0]
click at [201, 119] on div "HVAC" at bounding box center [197, 117] width 79 height 15
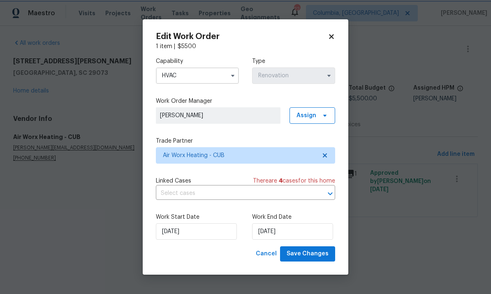
type input "HVAC"
click at [250, 157] on span "Air Worx Heating - CUB" at bounding box center [239, 155] width 153 height 8
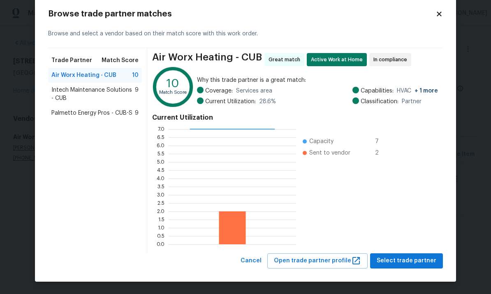
scroll to position [15, 0]
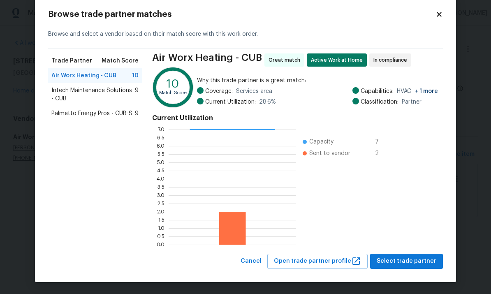
click at [126, 116] on span "Palmetto Energy Pros - CUB-S" at bounding box center [91, 113] width 81 height 8
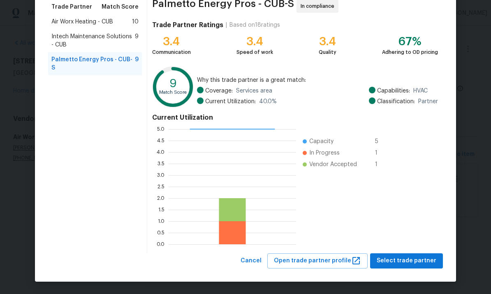
scroll to position [69, 0]
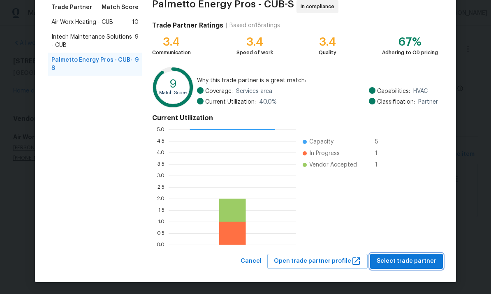
click at [398, 262] on span "Select trade partner" at bounding box center [407, 261] width 60 height 10
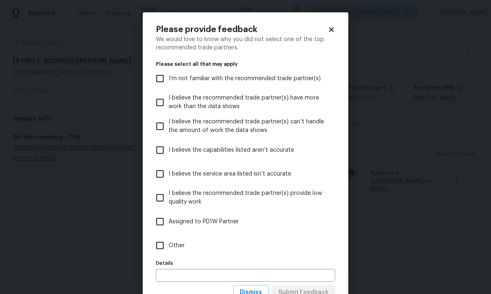
scroll to position [0, 0]
click at [160, 245] on input "Other" at bounding box center [159, 245] width 17 height 17
checkbox input "true"
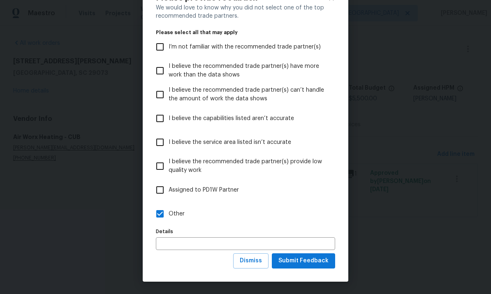
scroll to position [32, 0]
click at [304, 266] on span "Submit Feedback" at bounding box center [303, 261] width 50 height 10
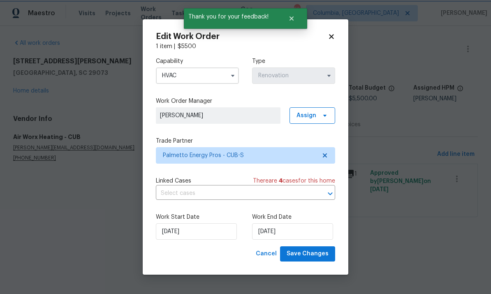
scroll to position [0, 0]
click at [308, 232] on input "8/25/2025" at bounding box center [292, 231] width 81 height 16
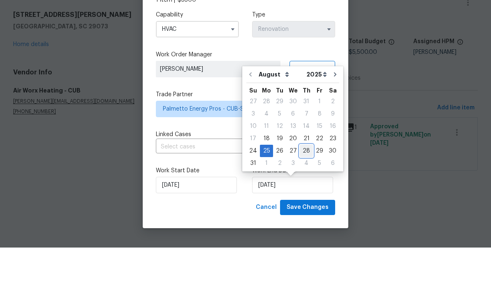
click at [307, 192] on div "28" at bounding box center [306, 198] width 13 height 12
type input "[DATE]"
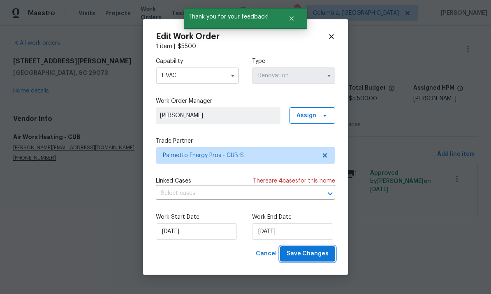
click at [309, 257] on span "Save Changes" at bounding box center [308, 254] width 42 height 10
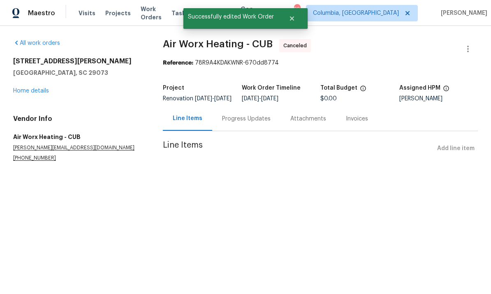
click at [22, 93] on link "Home details" at bounding box center [31, 91] width 36 height 6
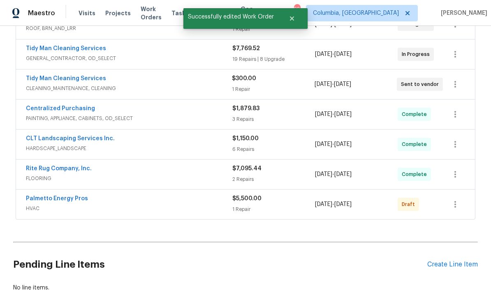
scroll to position [177, 0]
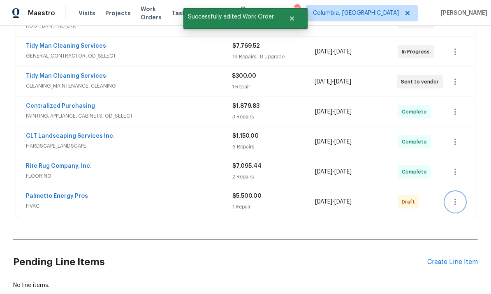
click at [454, 202] on icon "button" at bounding box center [455, 202] width 10 height 10
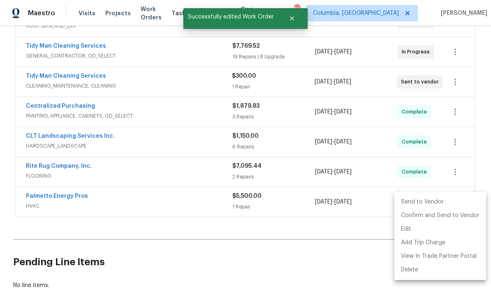
click at [413, 203] on li "Send to Vendor" at bounding box center [440, 202] width 92 height 14
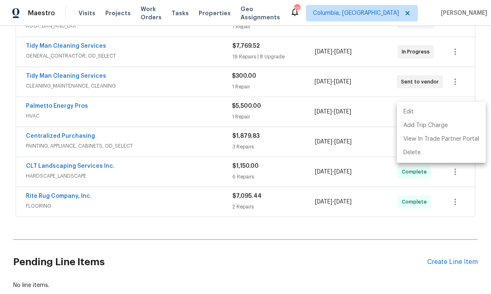
click at [72, 109] on div at bounding box center [245, 147] width 491 height 294
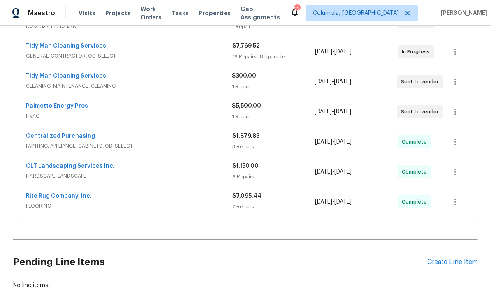
click at [67, 109] on link "Palmetto Energy Pros" at bounding box center [57, 106] width 62 height 6
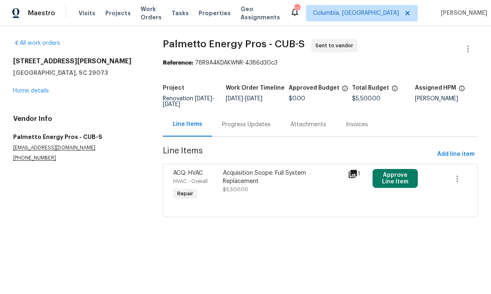
click at [242, 132] on div "Progress Updates" at bounding box center [246, 124] width 68 height 24
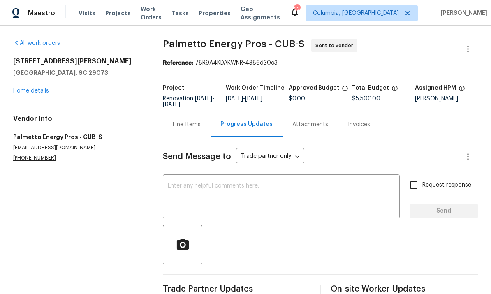
click at [256, 195] on textarea at bounding box center [281, 197] width 227 height 29
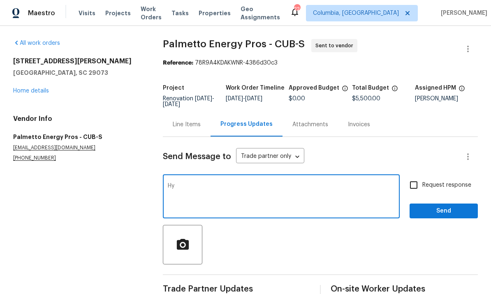
type textarea "H"
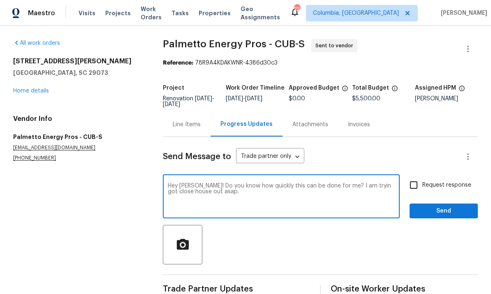
click at [360, 184] on textarea "Hey Jeff! Do you know how quickly this can be done for me? I am tryin got close…" at bounding box center [281, 197] width 227 height 29
type textarea "Hey Jeff! Do you know how quickly this can be done for me? I am trying to close…"
click at [445, 209] on span "Send" at bounding box center [443, 211] width 55 height 10
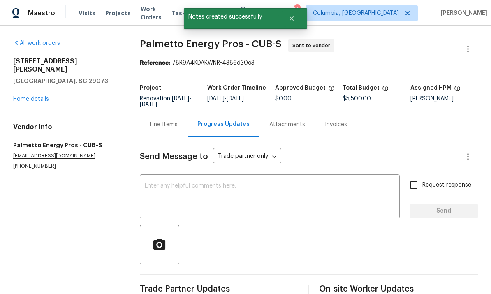
click at [36, 98] on div "All work orders 112 Wesley Ct Lexington, SC 29073 Home details Vendor Info Palm…" at bounding box center [66, 104] width 107 height 131
click at [27, 96] on link "Home details" at bounding box center [31, 99] width 36 height 6
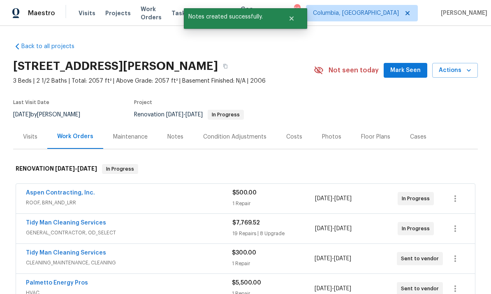
click at [169, 138] on div "Notes" at bounding box center [175, 137] width 16 height 8
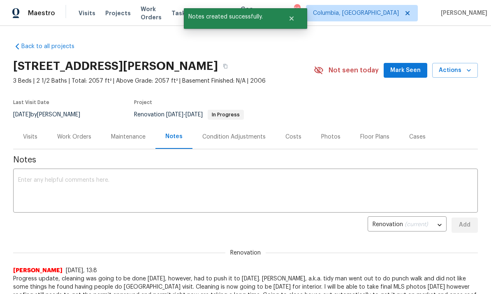
click at [144, 179] on textarea at bounding box center [245, 191] width 455 height 29
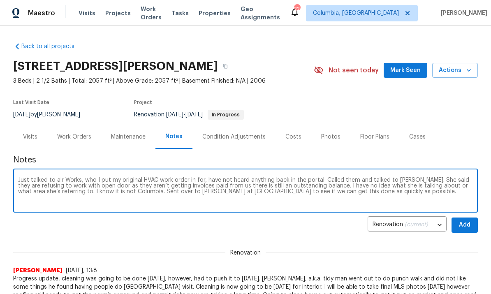
type textarea "Just talked to air Works, who I put my original HVAC work order in for, have no…"
click at [466, 223] on span "Add" at bounding box center [464, 225] width 13 height 10
